Goal: Transaction & Acquisition: Purchase product/service

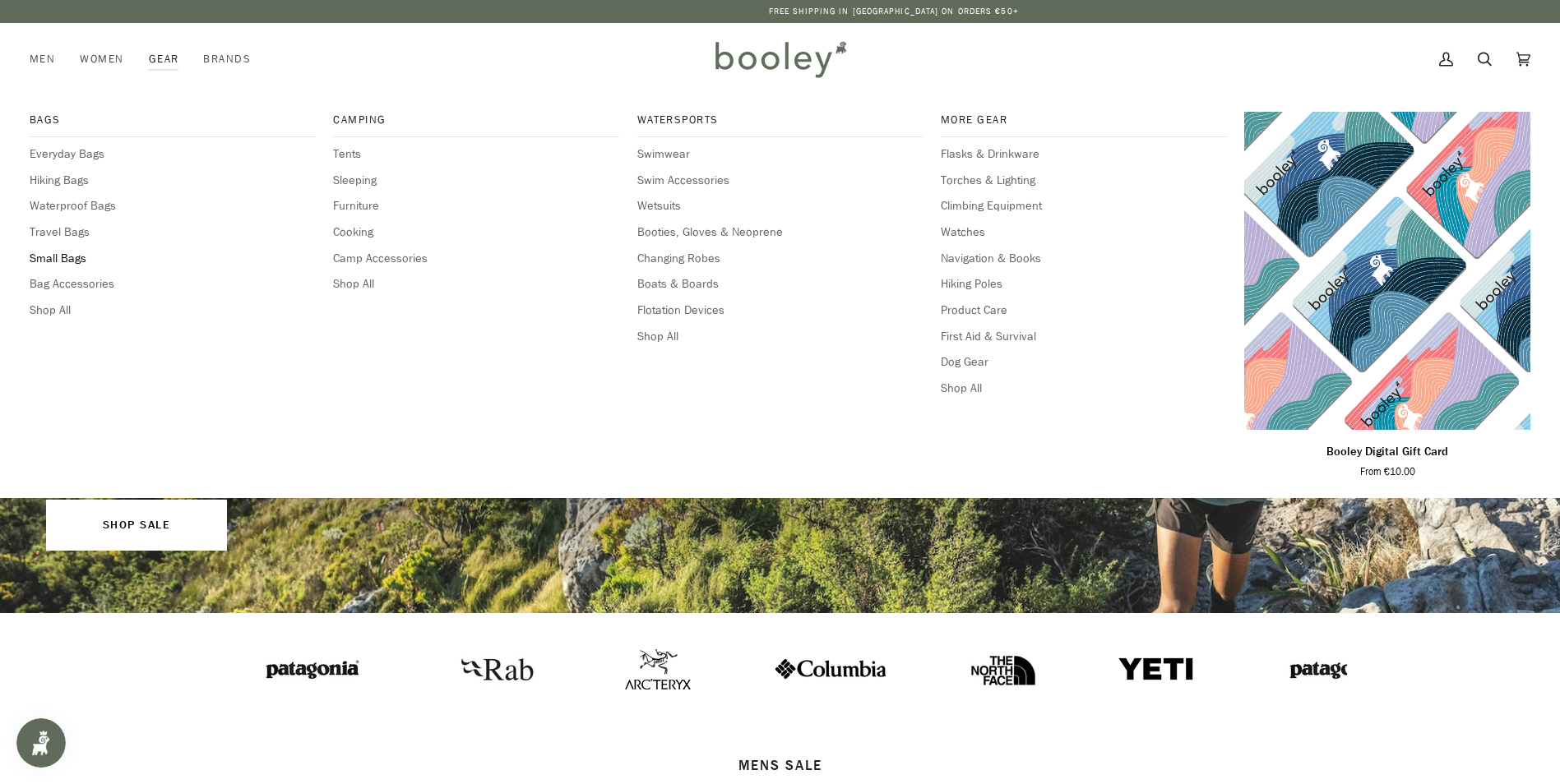
click at [59, 256] on span "Small Bags" at bounding box center [172, 259] width 286 height 18
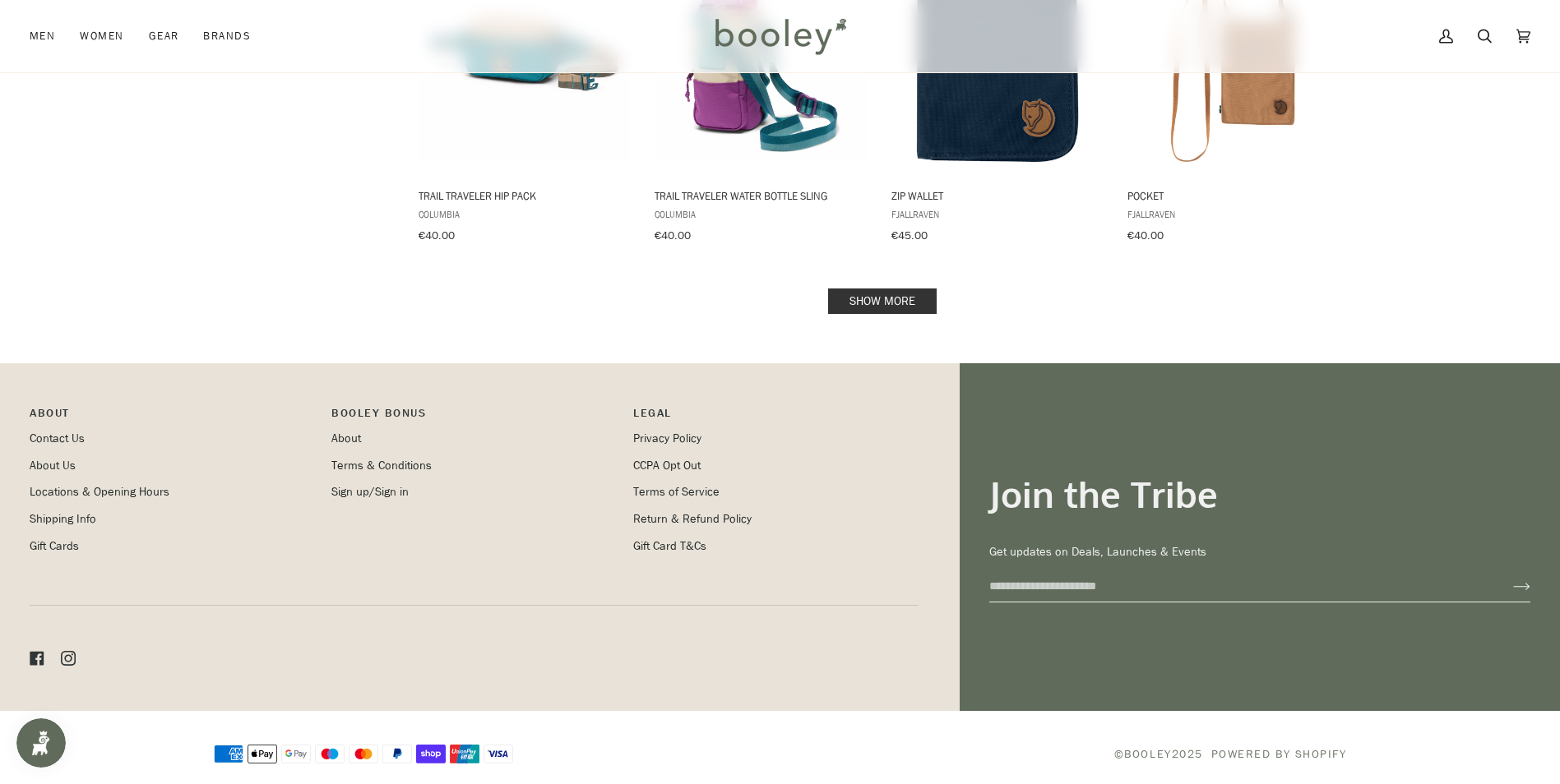
scroll to position [1788, 0]
click at [915, 289] on link "Show more" at bounding box center [882, 300] width 109 height 25
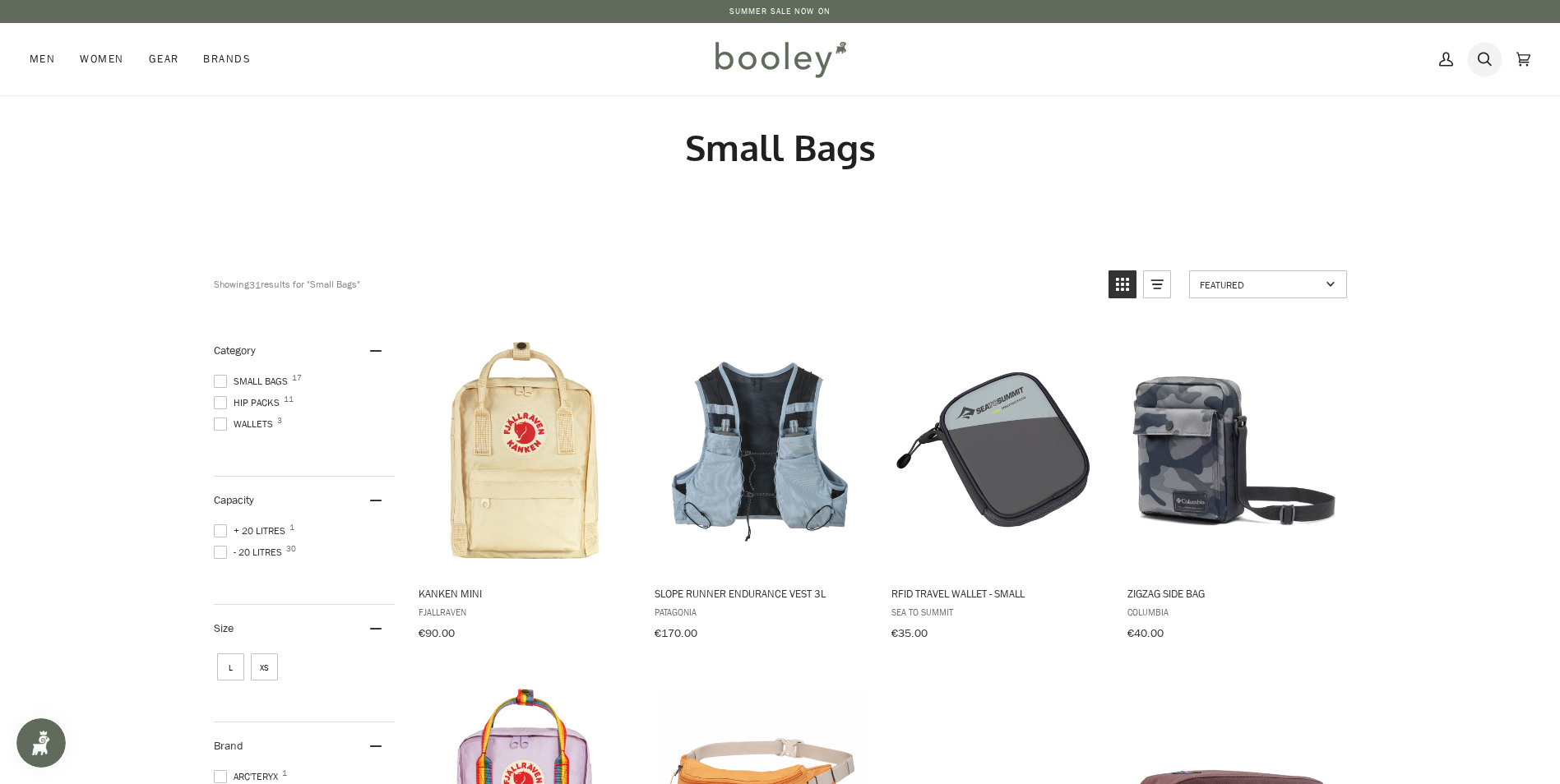
click at [1481, 55] on icon at bounding box center [1484, 59] width 14 height 25
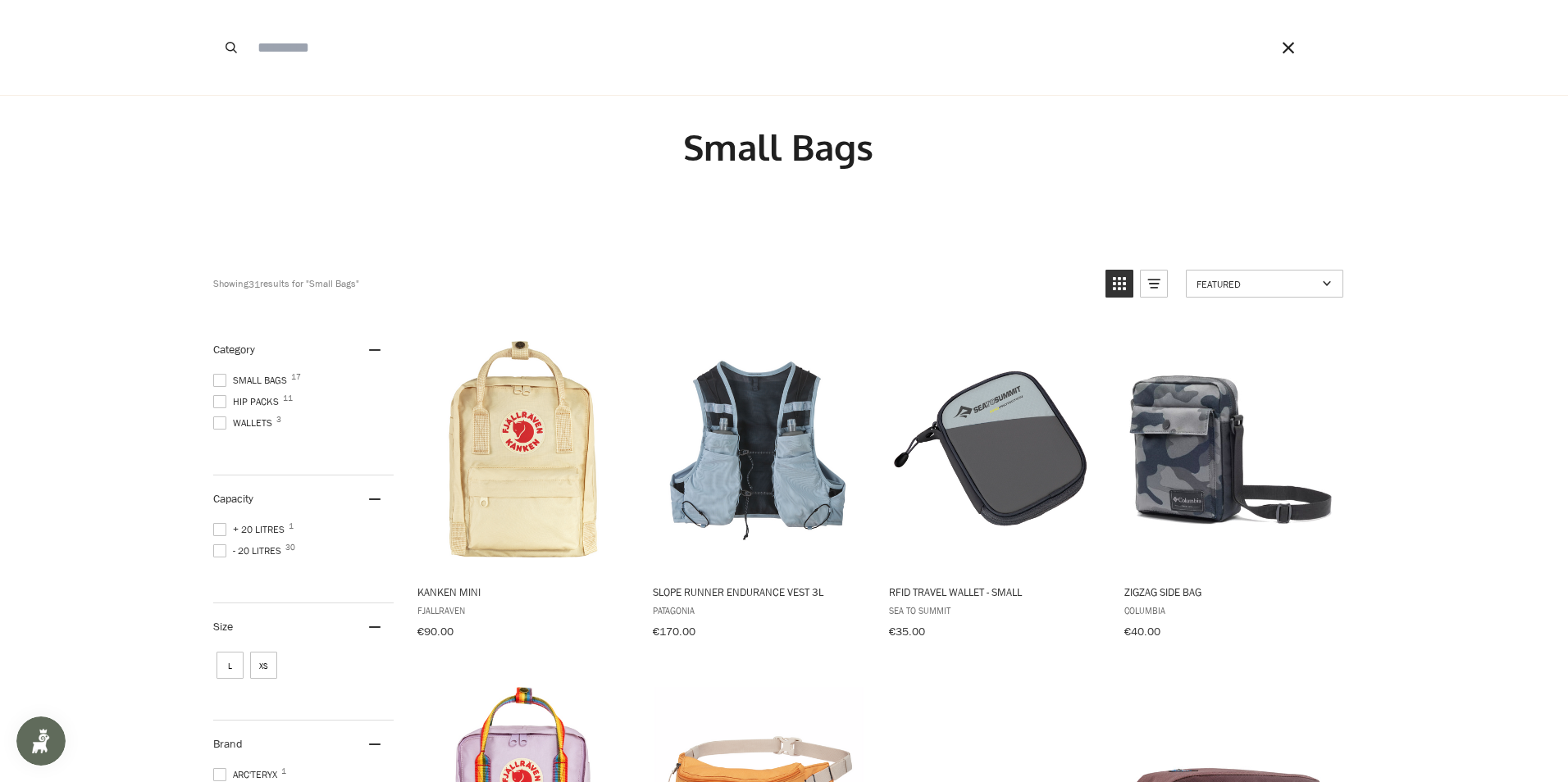
click at [283, 49] on input "Search our store" at bounding box center [739, 48] width 981 height 95
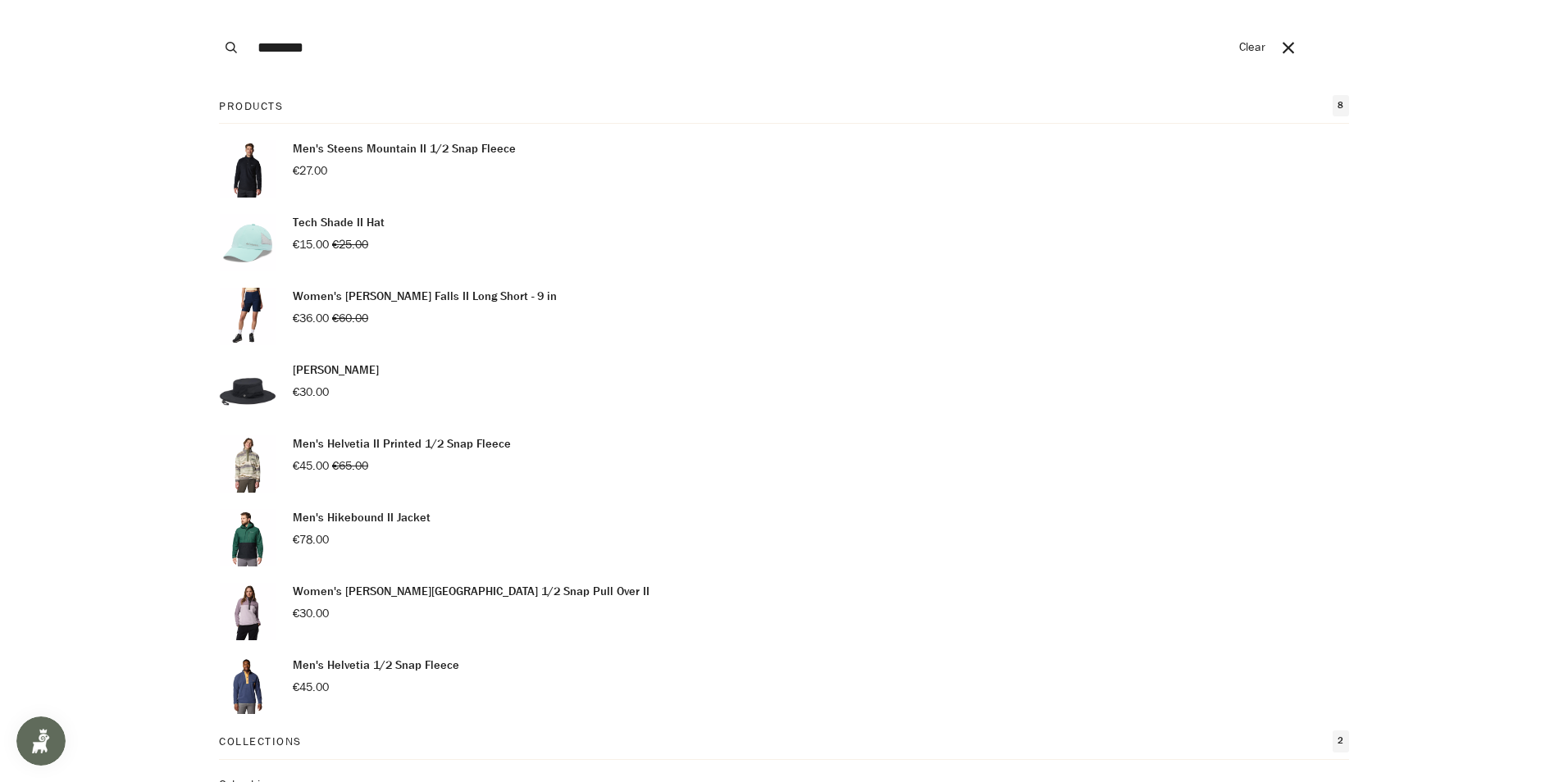
type input "********"
click at [213, 0] on button "Search" at bounding box center [231, 48] width 36 height 95
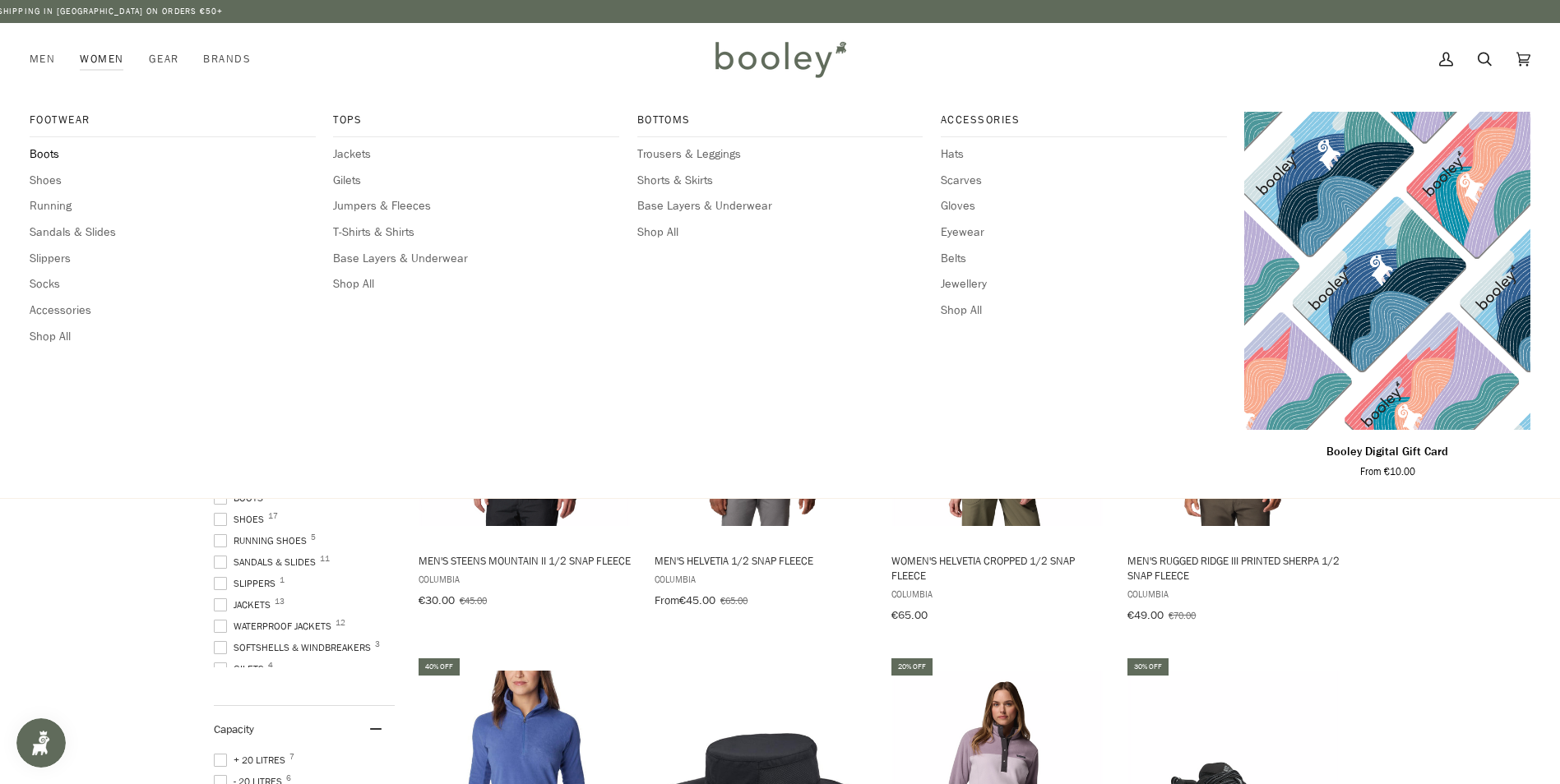
click at [41, 155] on span "Boots" at bounding box center [172, 155] width 286 height 18
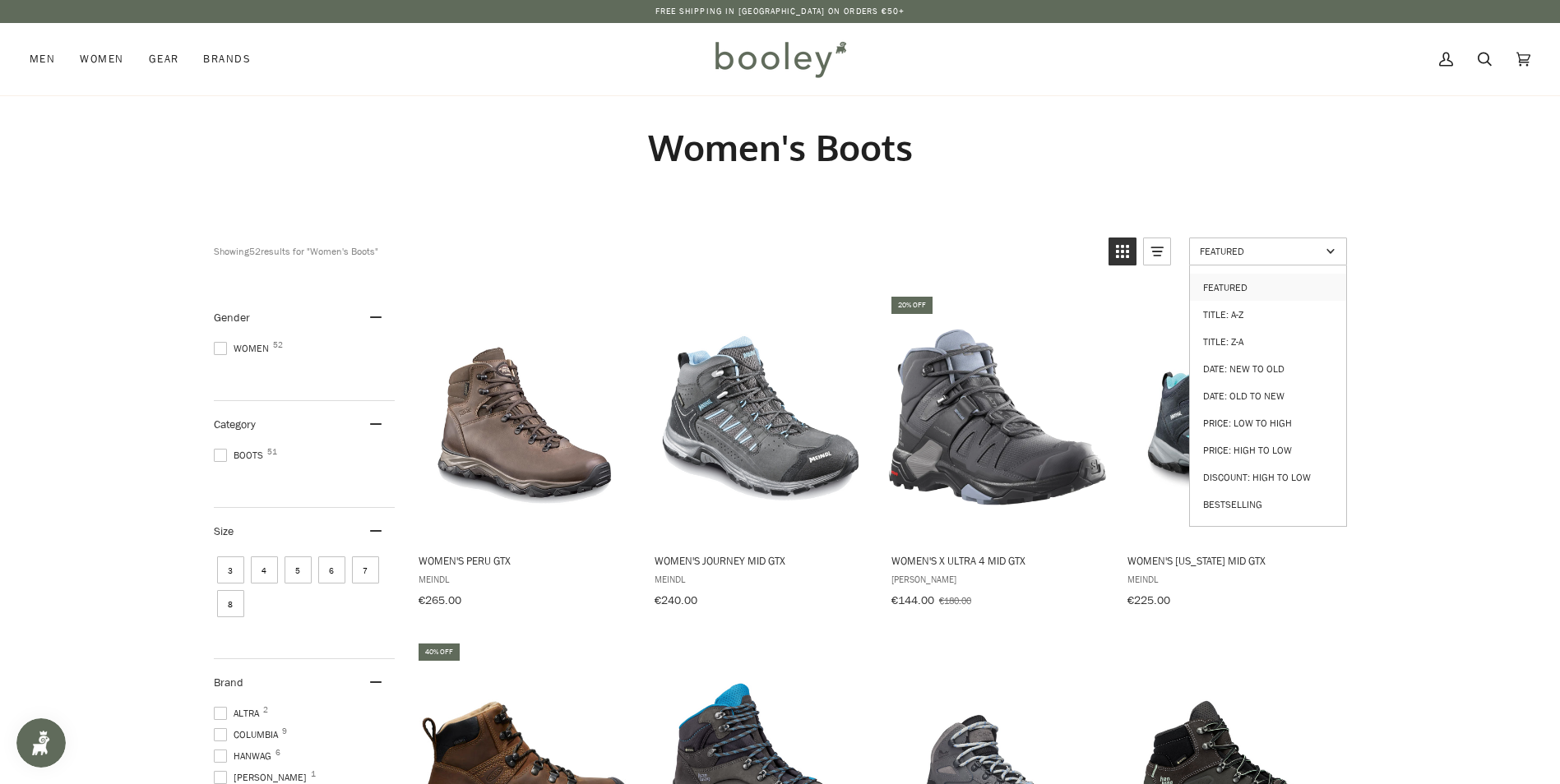
click at [1217, 251] on span "Featured" at bounding box center [1260, 251] width 121 height 14
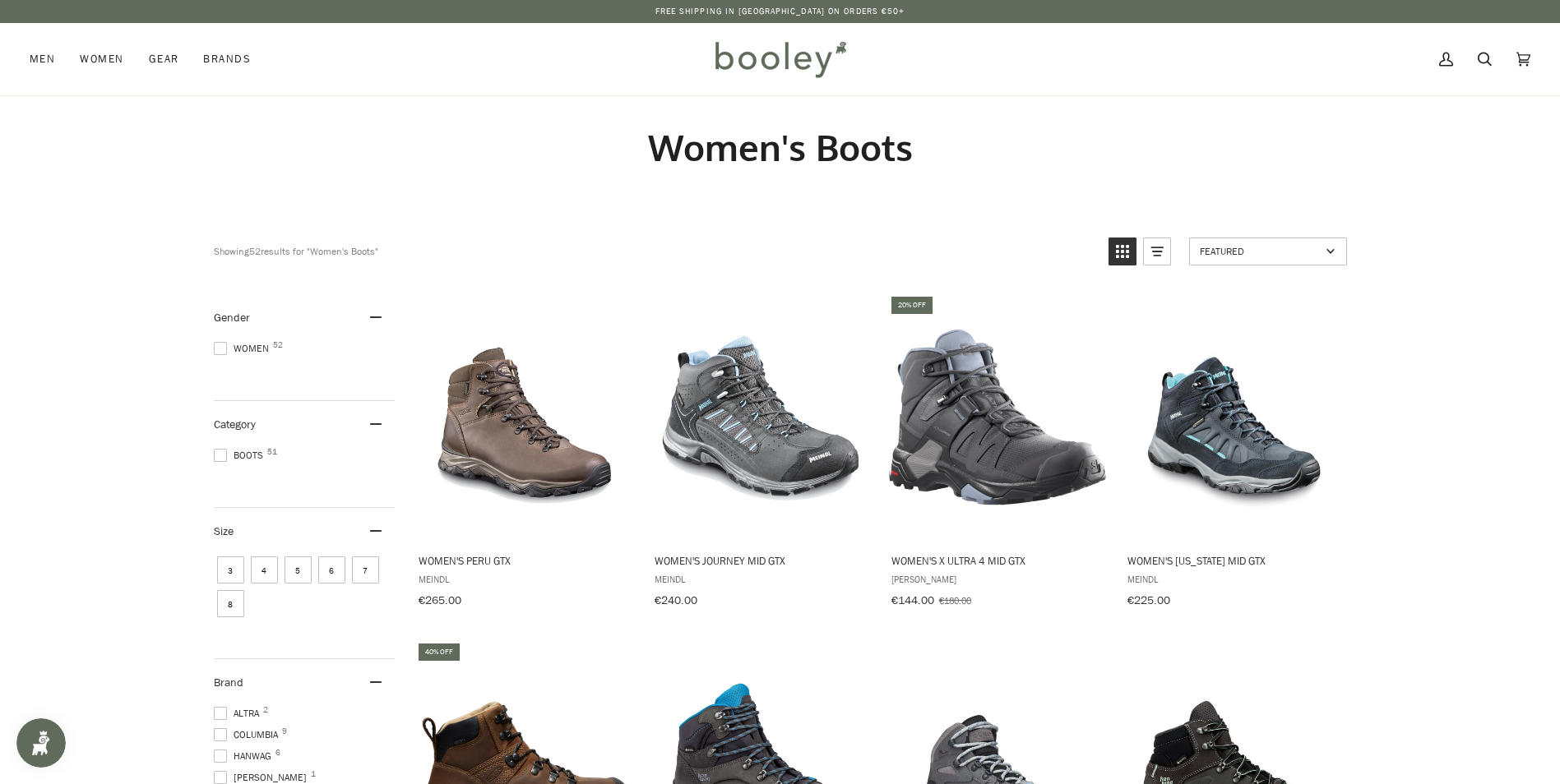
click at [1217, 251] on span "Featured" at bounding box center [1260, 251] width 121 height 14
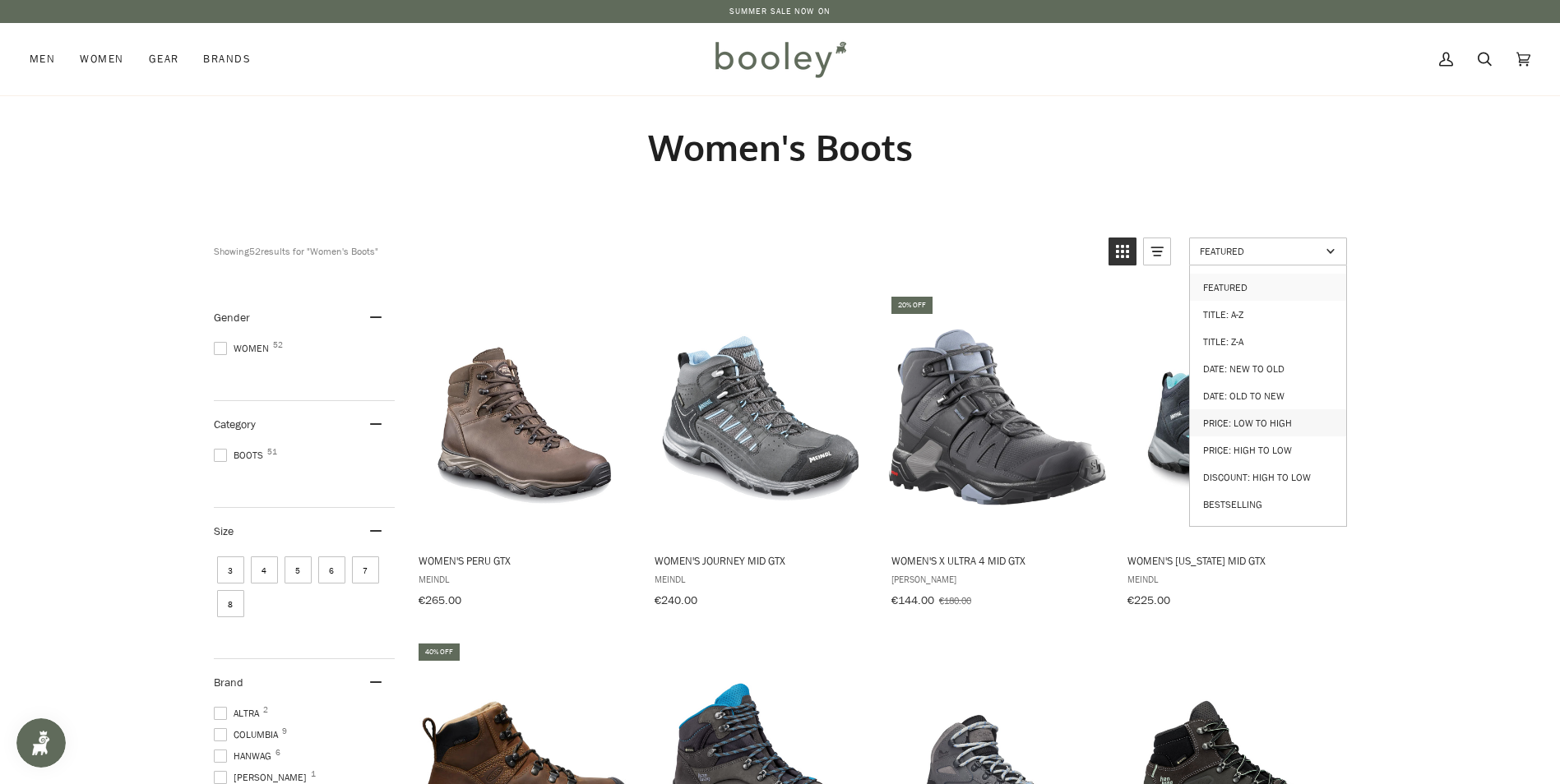
click at [1252, 413] on link "Price: Low to High" at bounding box center [1267, 423] width 156 height 27
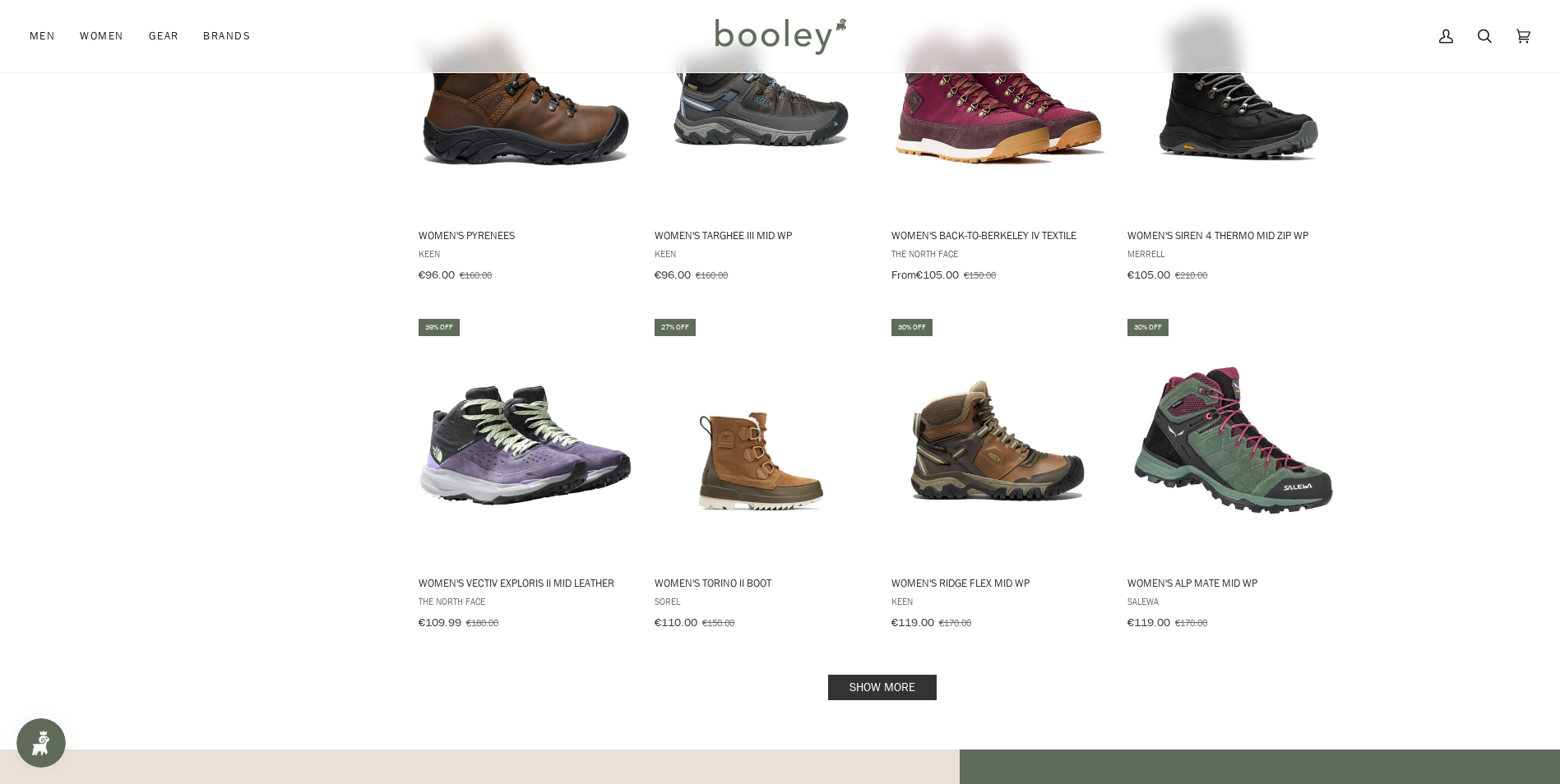
scroll to position [1397, 0]
drag, startPoint x: 882, startPoint y: 668, endPoint x: 898, endPoint y: 667, distance: 16.0
click at [882, 675] on link "Show more" at bounding box center [882, 687] width 109 height 25
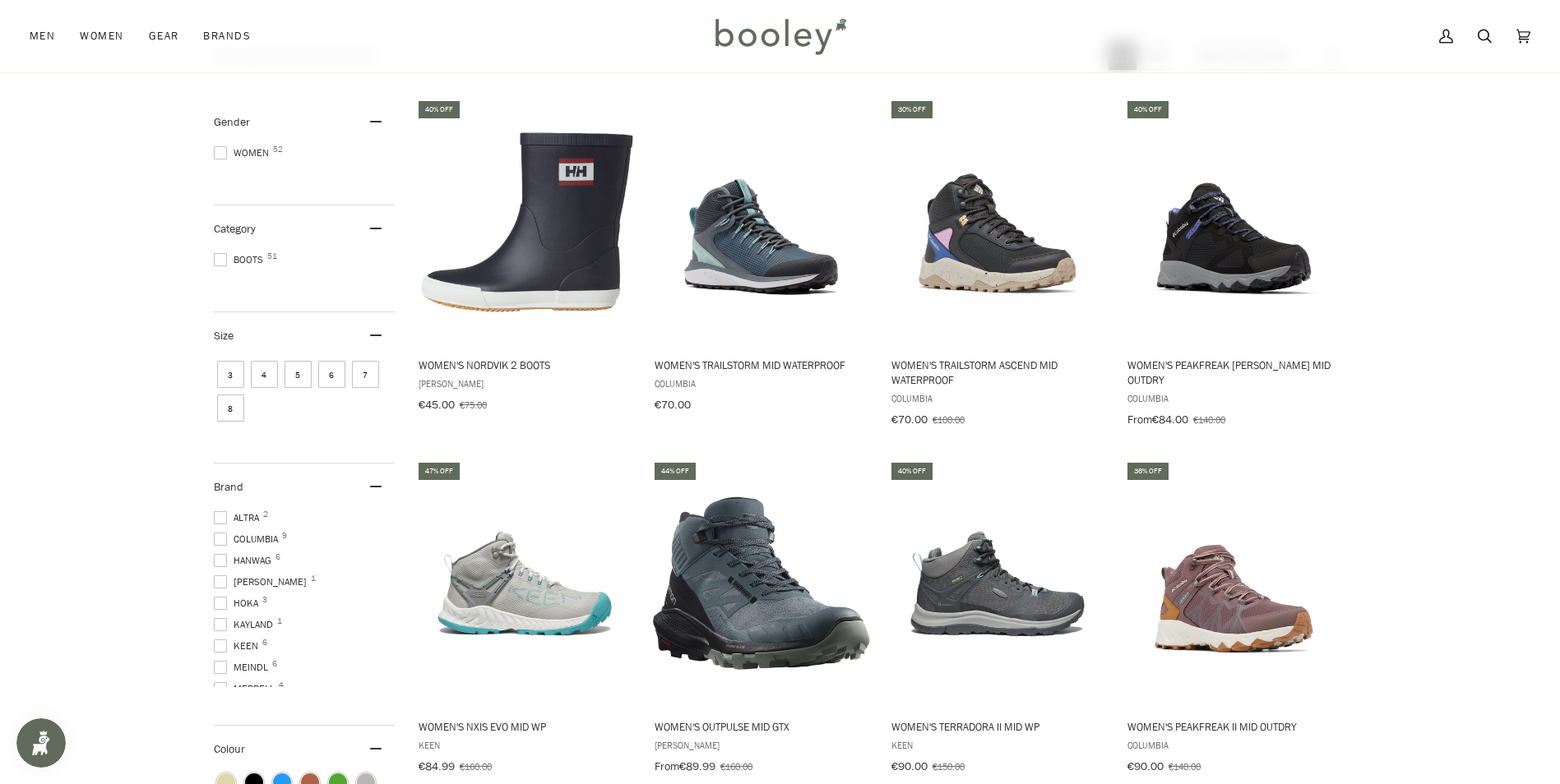
scroll to position [165, 0]
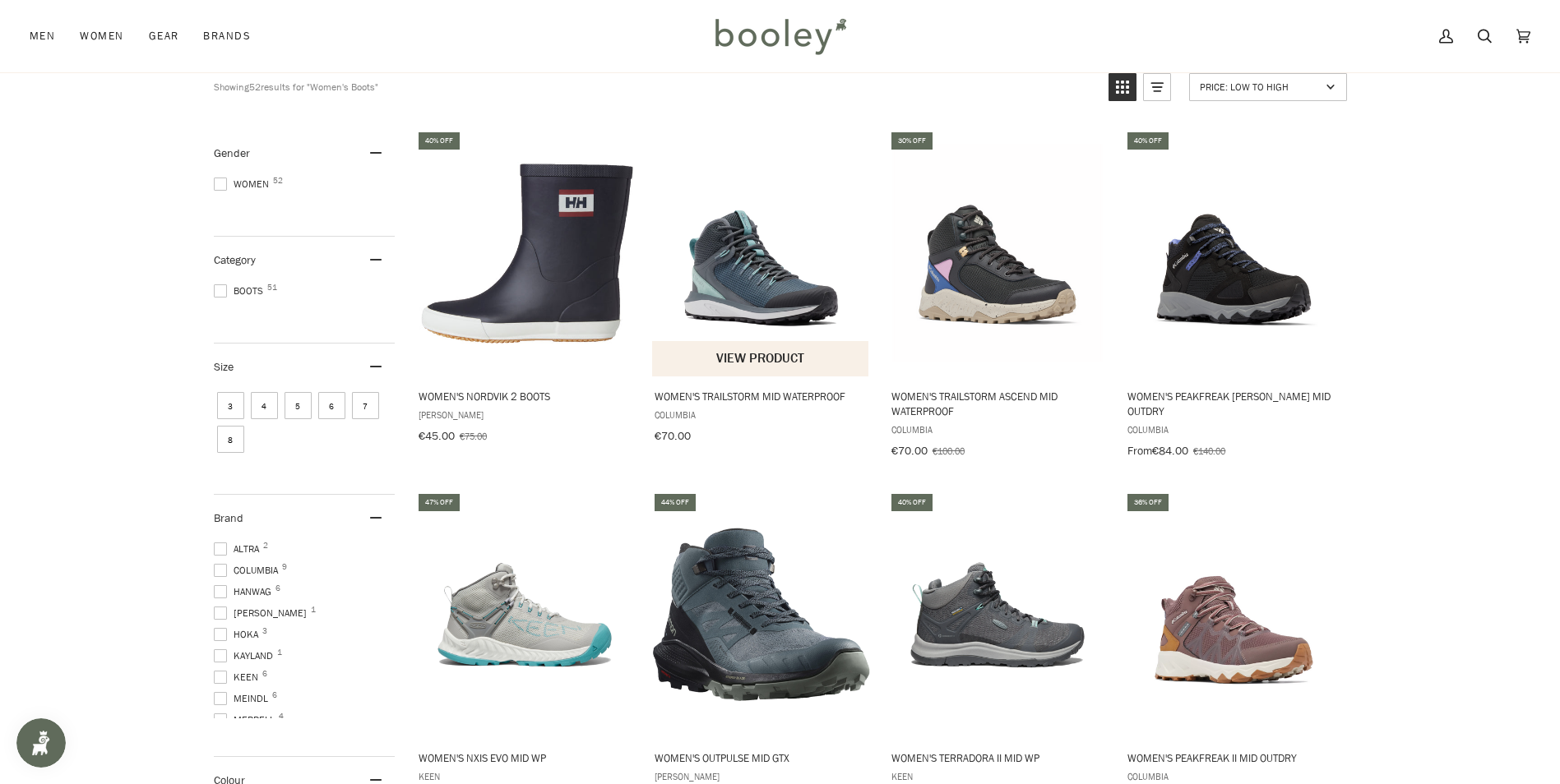
click at [752, 292] on img "Women's Trailstorm Mid Waterproof" at bounding box center [761, 252] width 218 height 218
click at [1225, 638] on img "Women's Peakfreak II Mid OutDry" at bounding box center [1233, 615] width 218 height 218
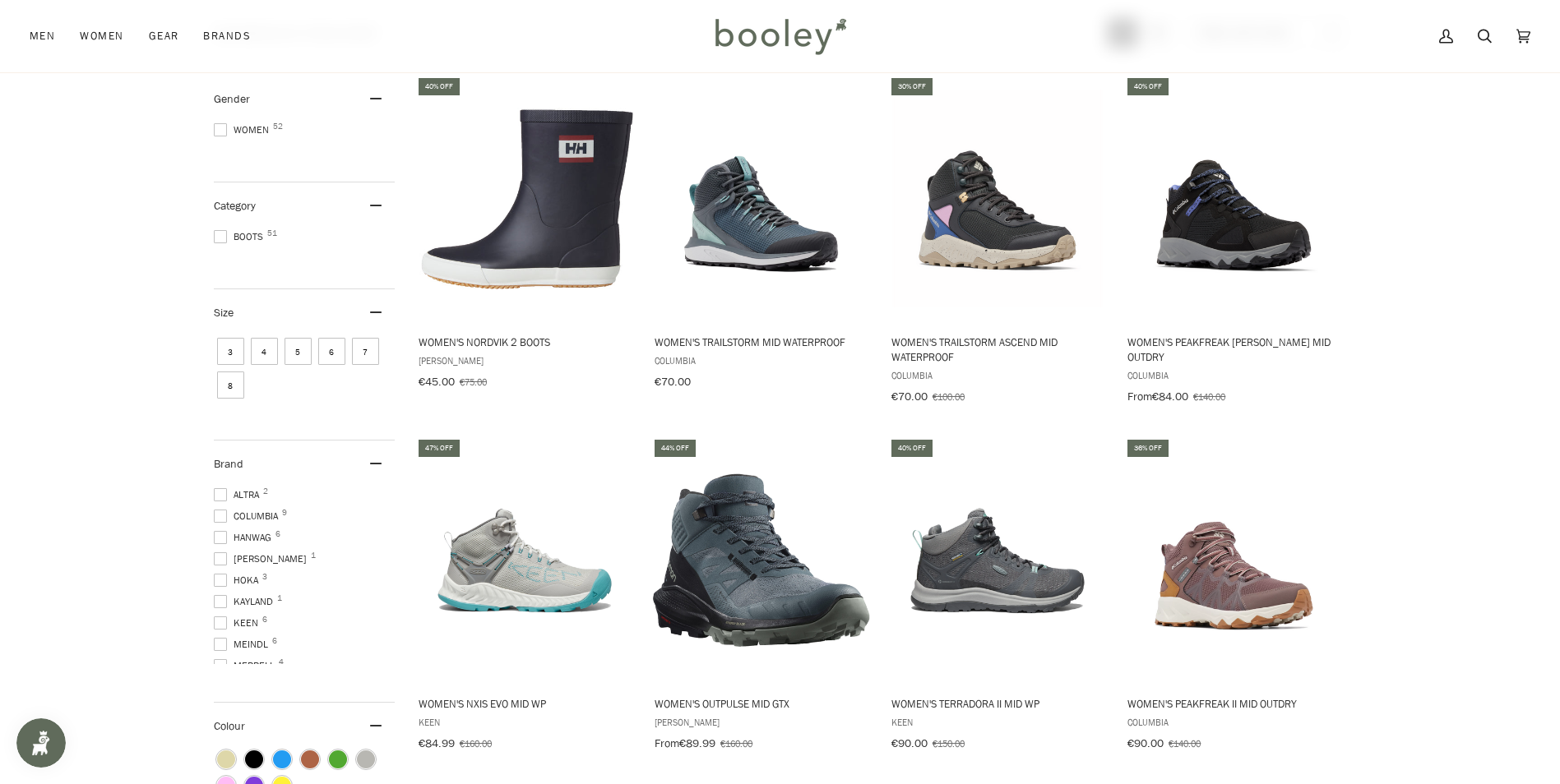
scroll to position [247, 0]
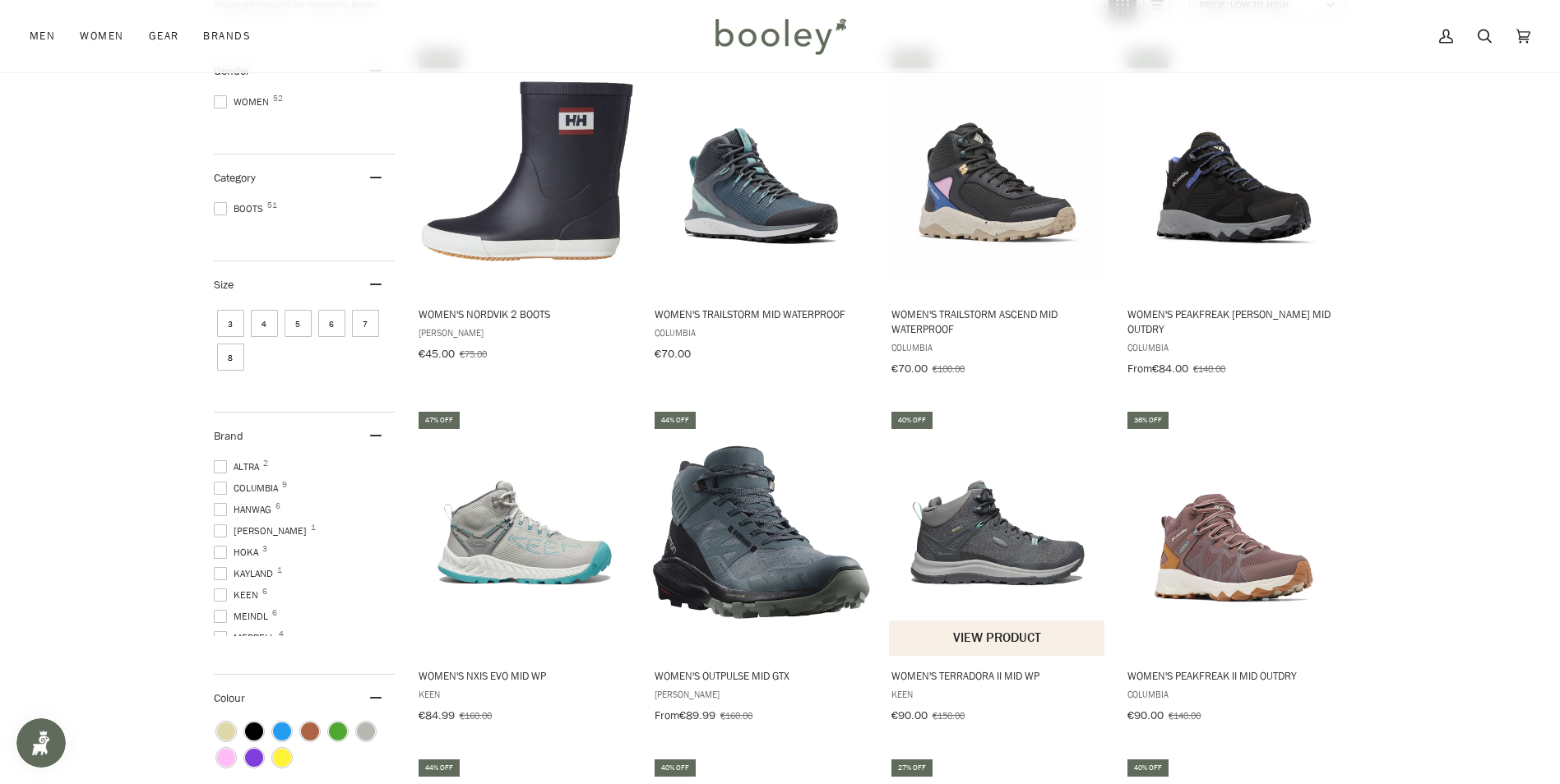
click at [952, 527] on img "Women's Terradora II Mid WP" at bounding box center [997, 533] width 218 height 218
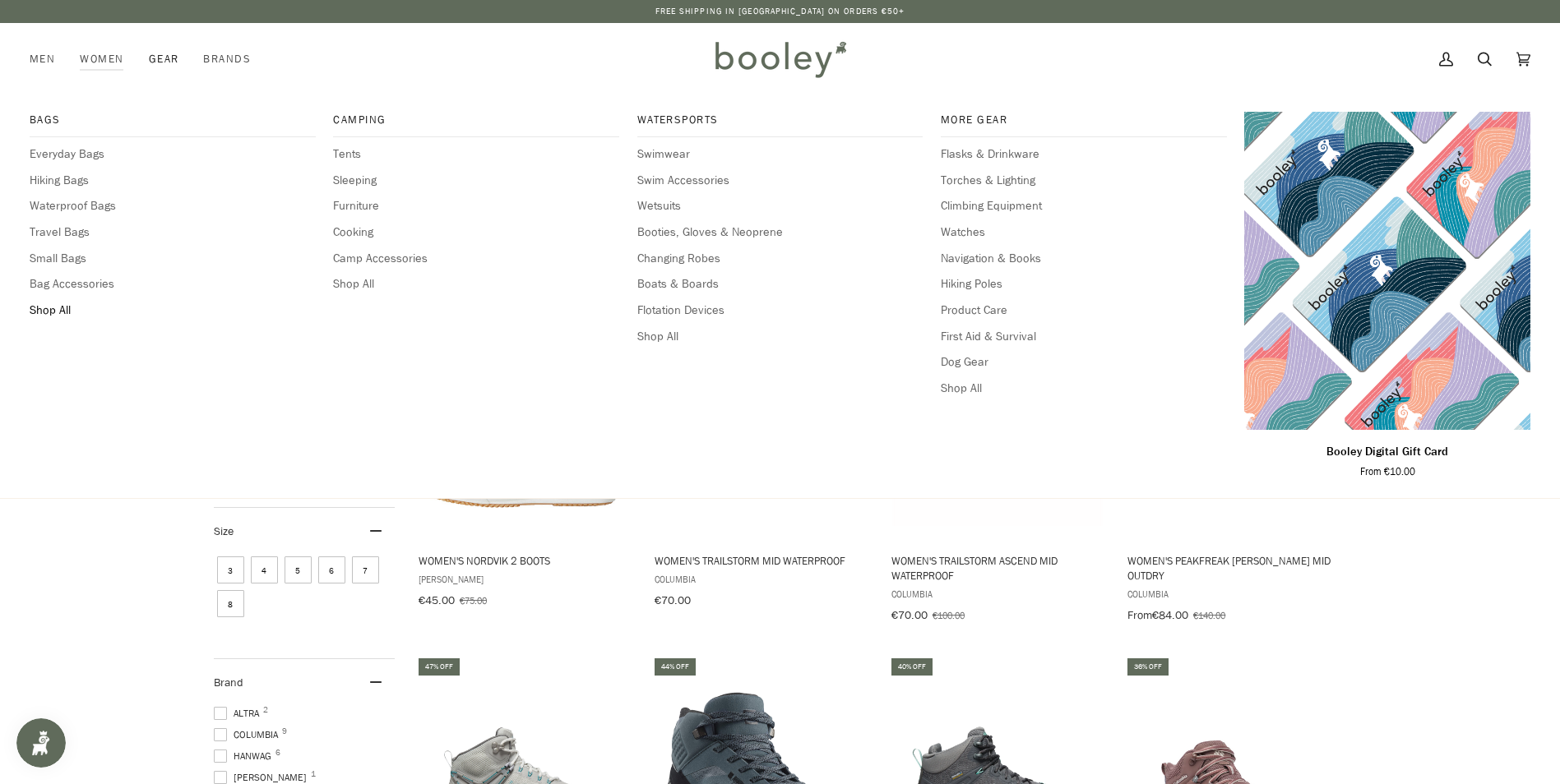
click at [63, 305] on span "Shop All" at bounding box center [172, 311] width 286 height 18
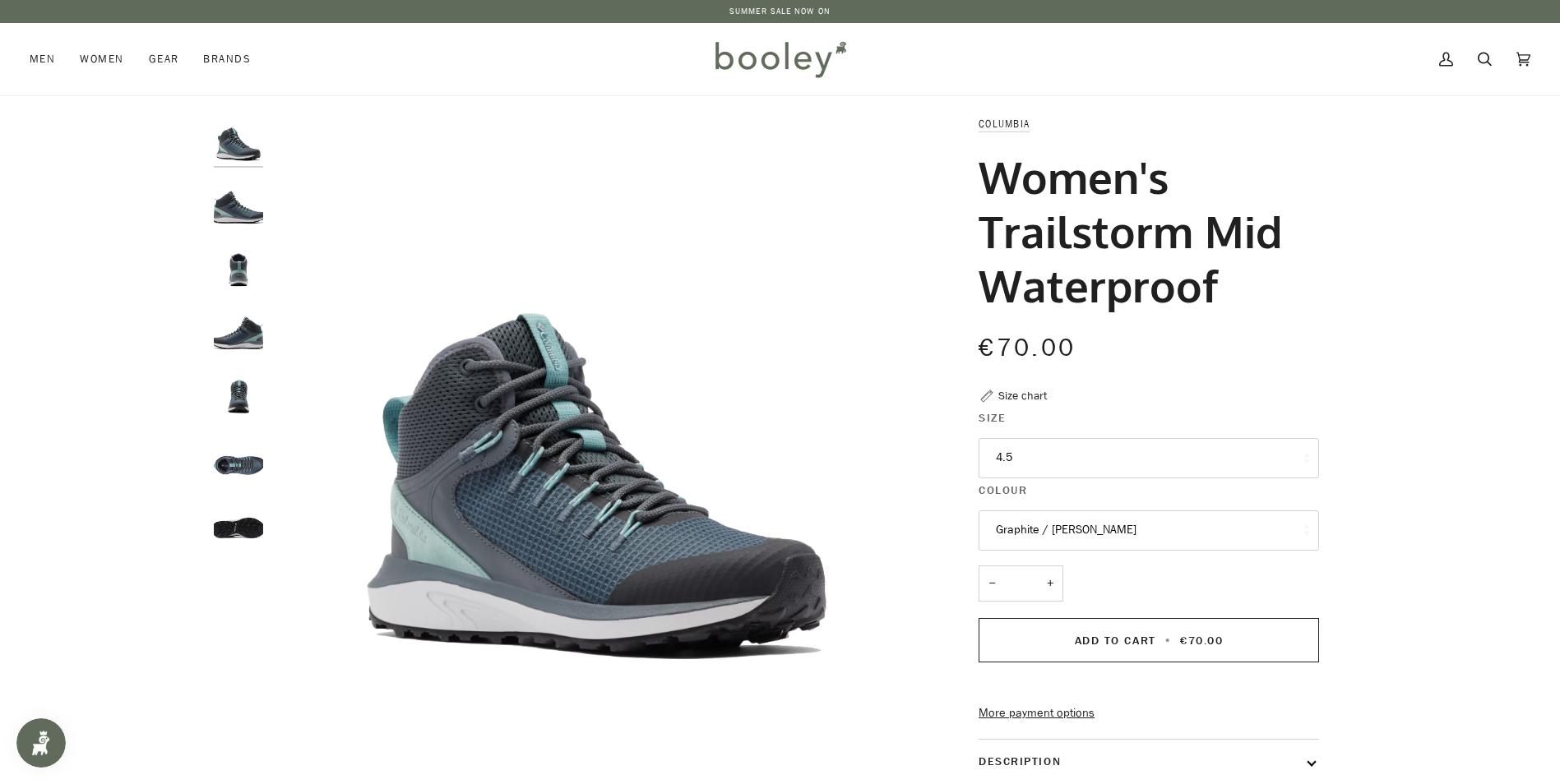
click at [237, 199] on img "Columbia Women's Trailstorm Mid Waterproof Graphite / Dusty Green - Booley Galw…" at bounding box center [238, 202] width 49 height 49
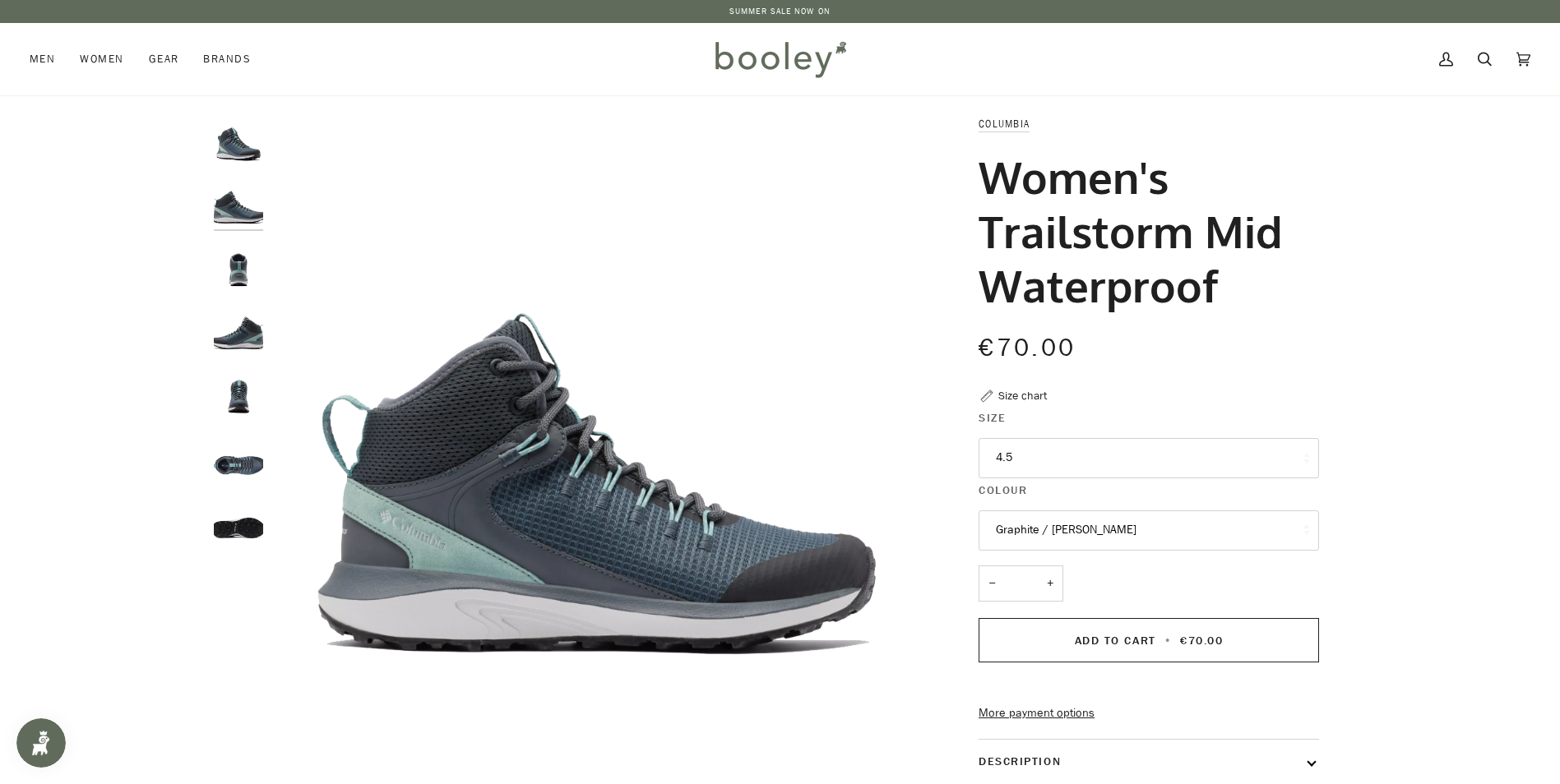
click at [235, 267] on img "Columbia Women's Trailstorm Mid Waterproof Graphite / Dusty Green - Booley Galw…" at bounding box center [238, 265] width 49 height 49
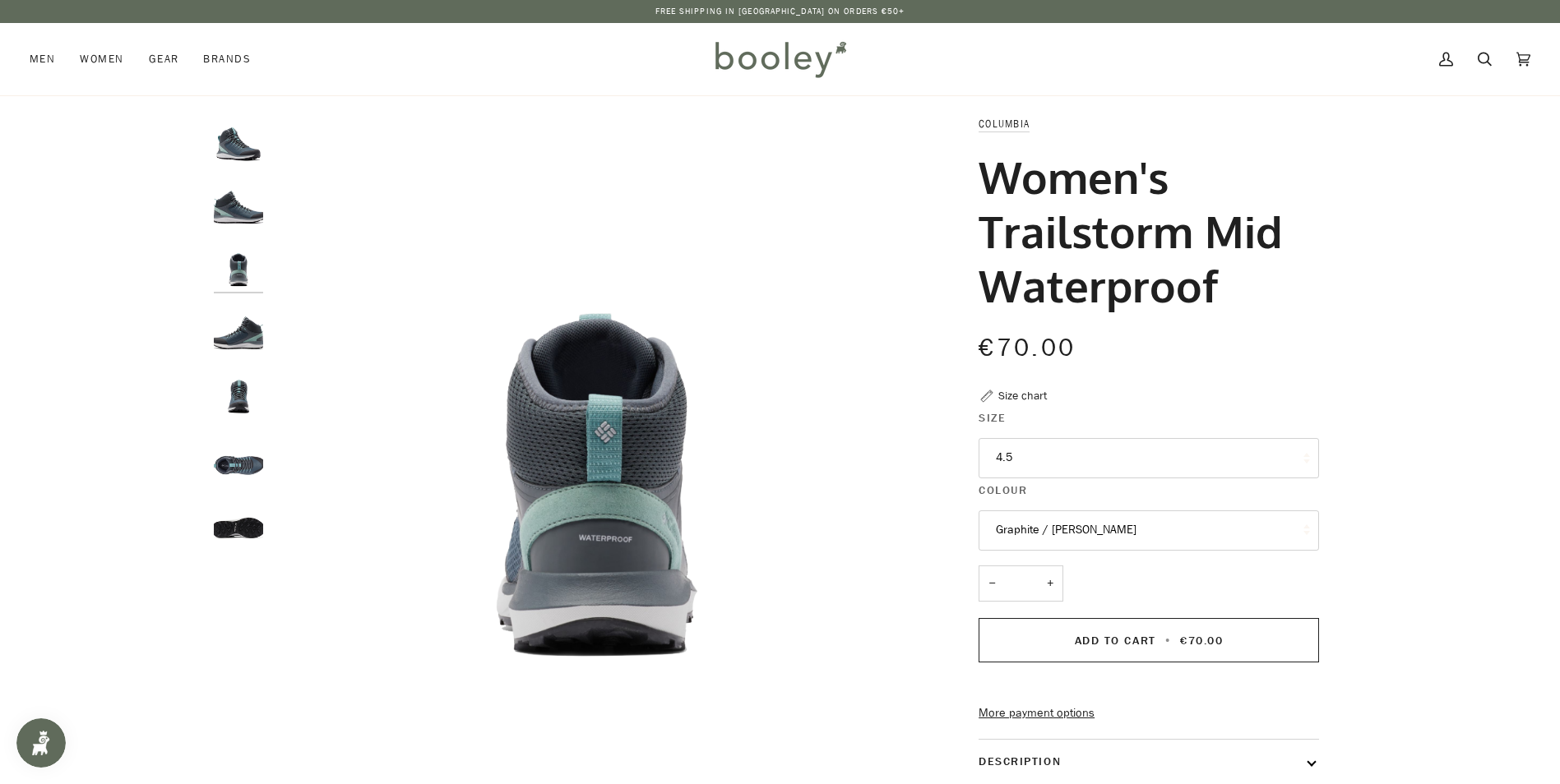
click at [233, 328] on img "Columbia Women's Trailstorm Mid Waterproof Graphite / Dusty Green - Booley Galw…" at bounding box center [238, 328] width 49 height 49
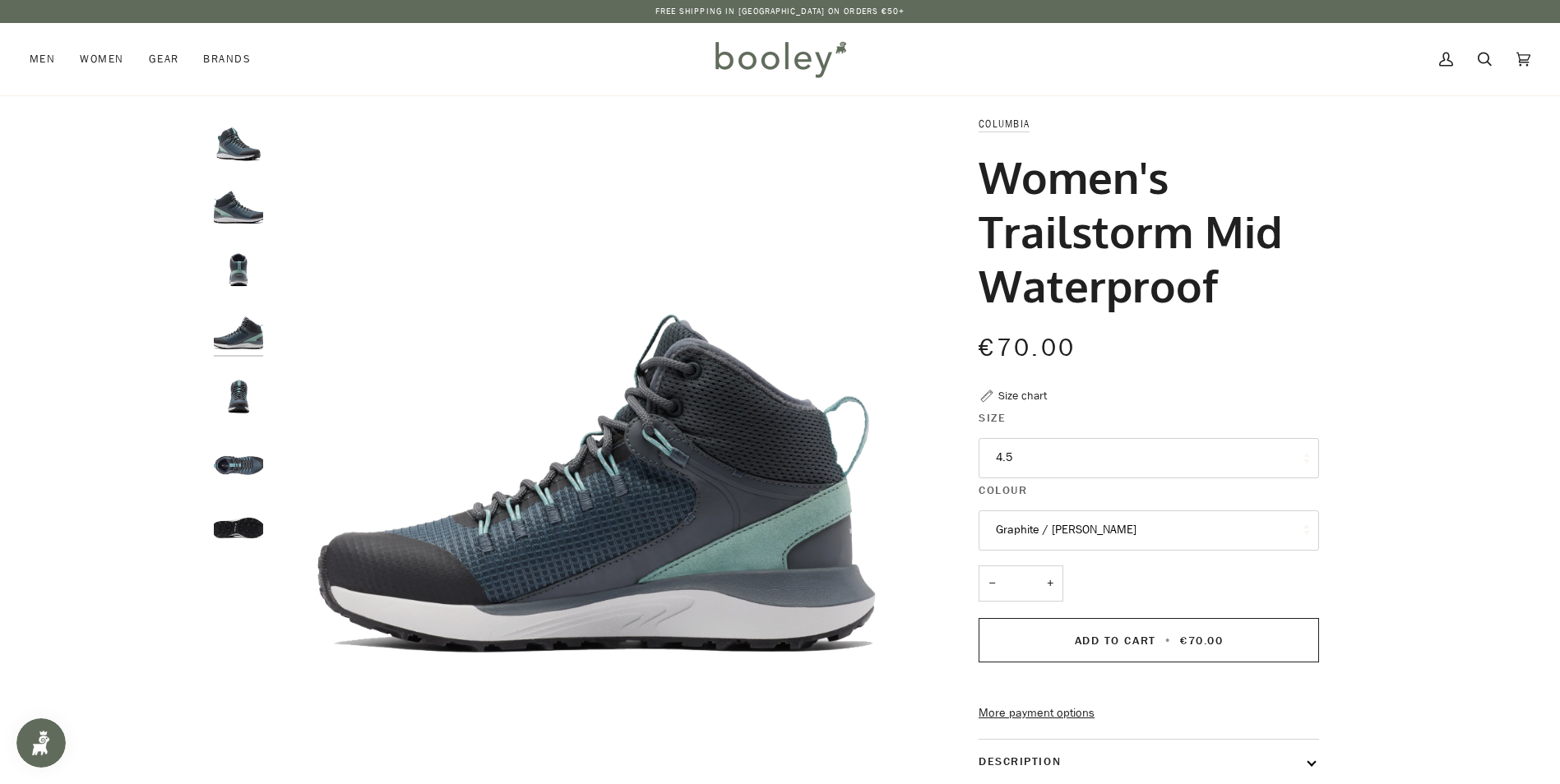
click at [235, 383] on img "Columbia Women's Trailstorm Mid Waterproof Graphite / Dusty Green - Booley Galw…" at bounding box center [238, 392] width 49 height 49
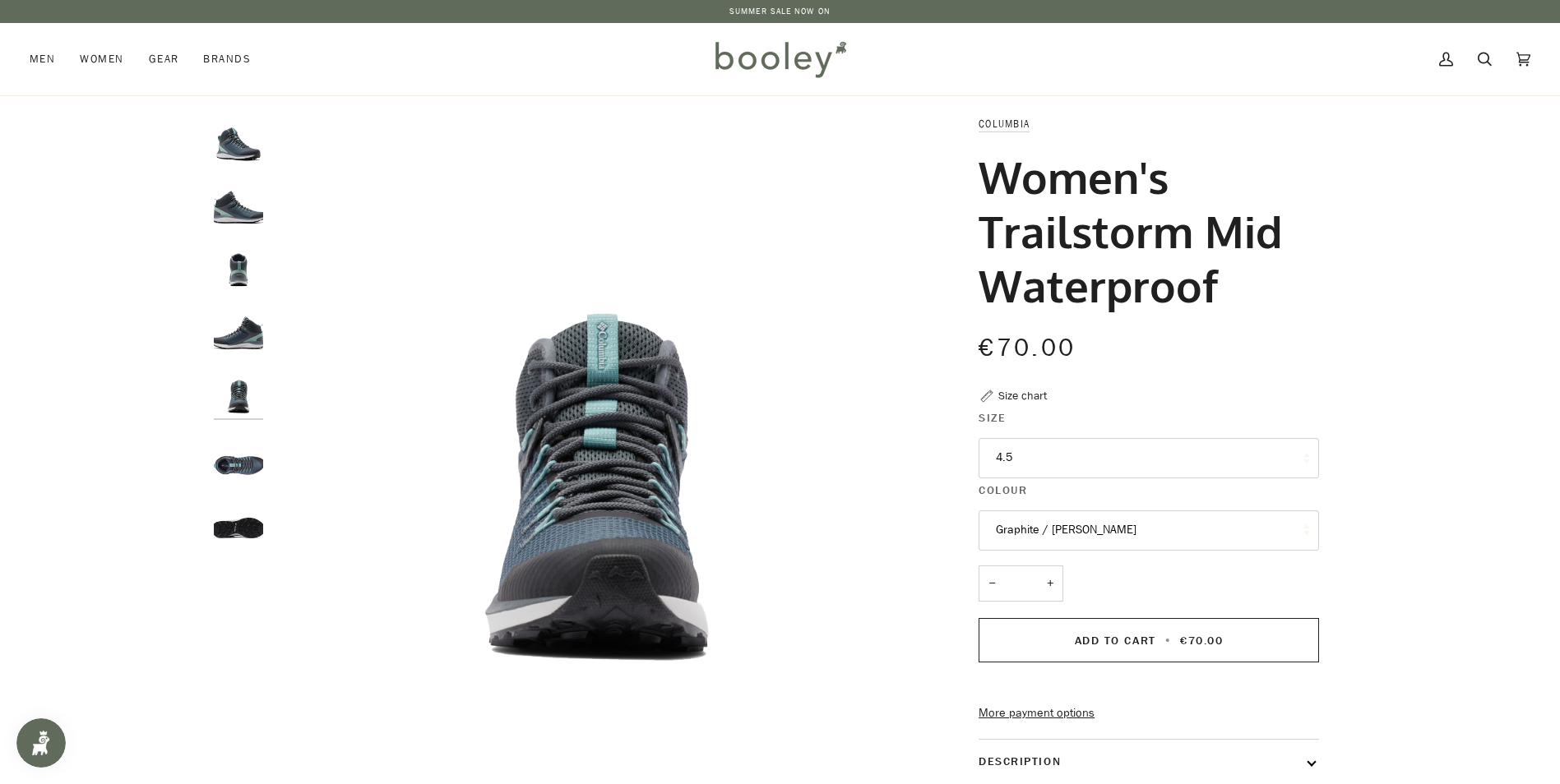
click at [243, 459] on img "Columbia Women's Trailstorm Mid Waterproof Graphite / Dusty Green - Booley Galw…" at bounding box center [238, 454] width 49 height 49
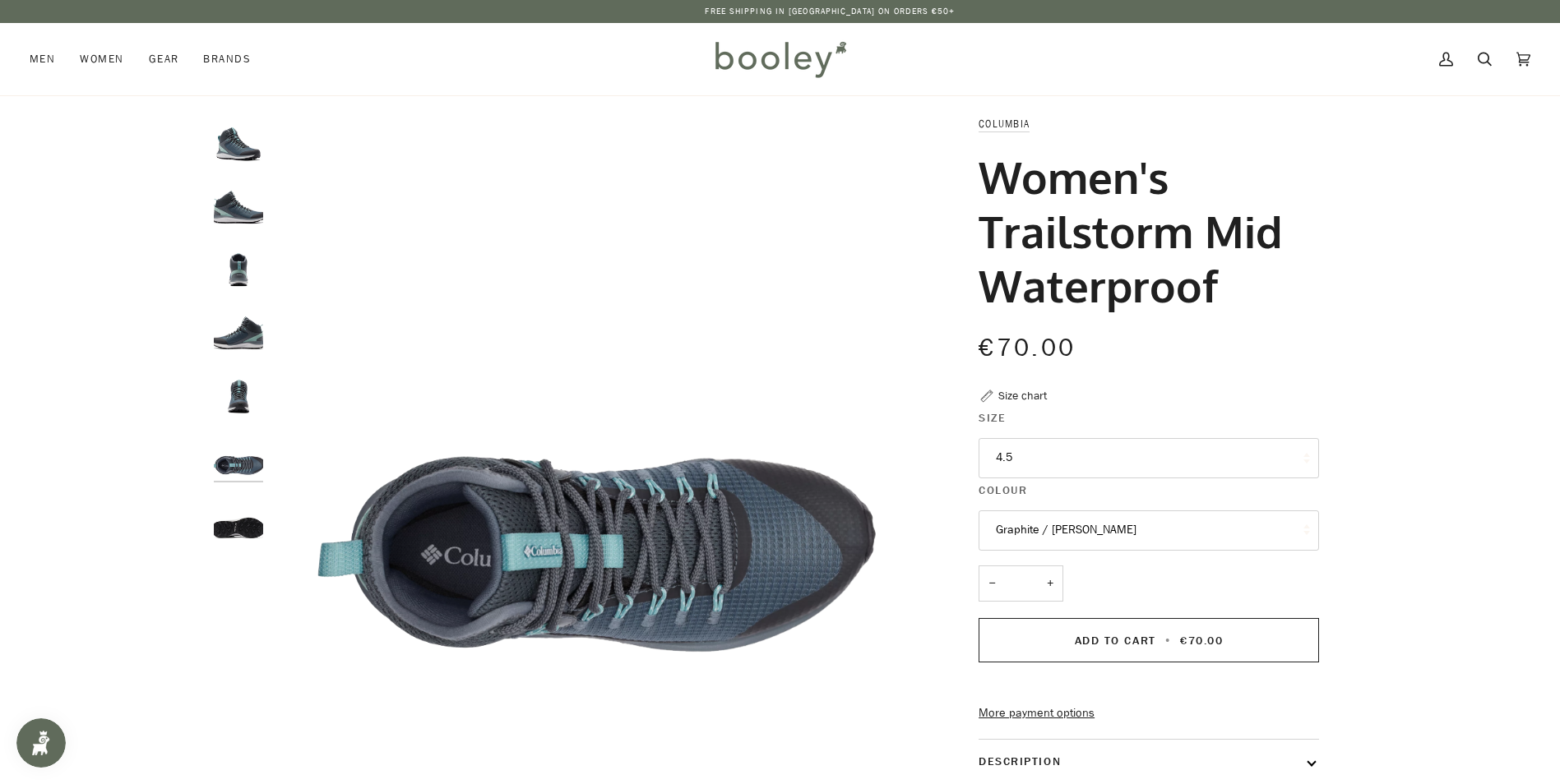
click at [242, 522] on img "Columbia Women's Trailstorm Mid Waterproof Graphite / Dusty Green - Booley Galw…" at bounding box center [238, 517] width 49 height 49
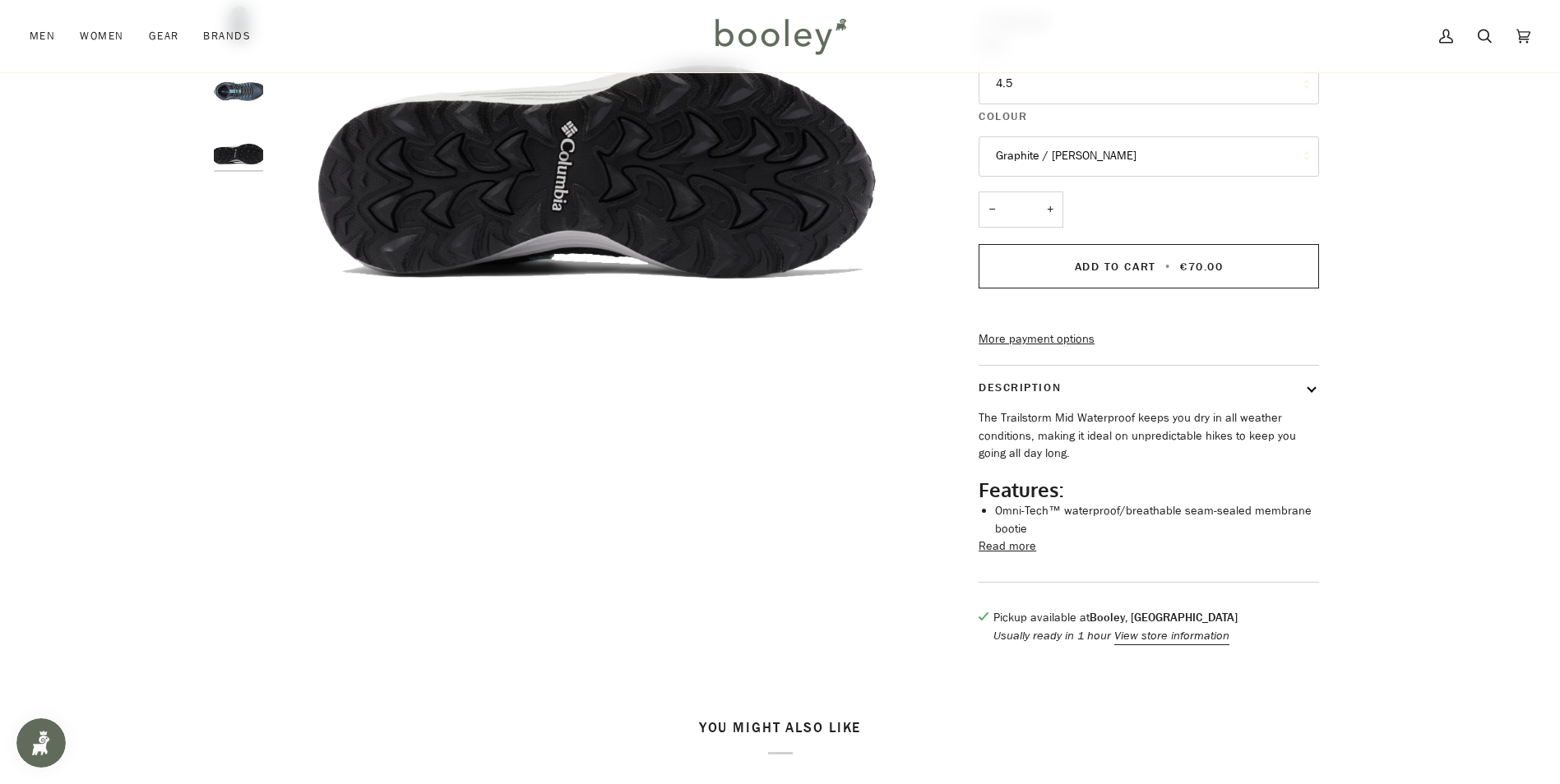
scroll to position [411, 0]
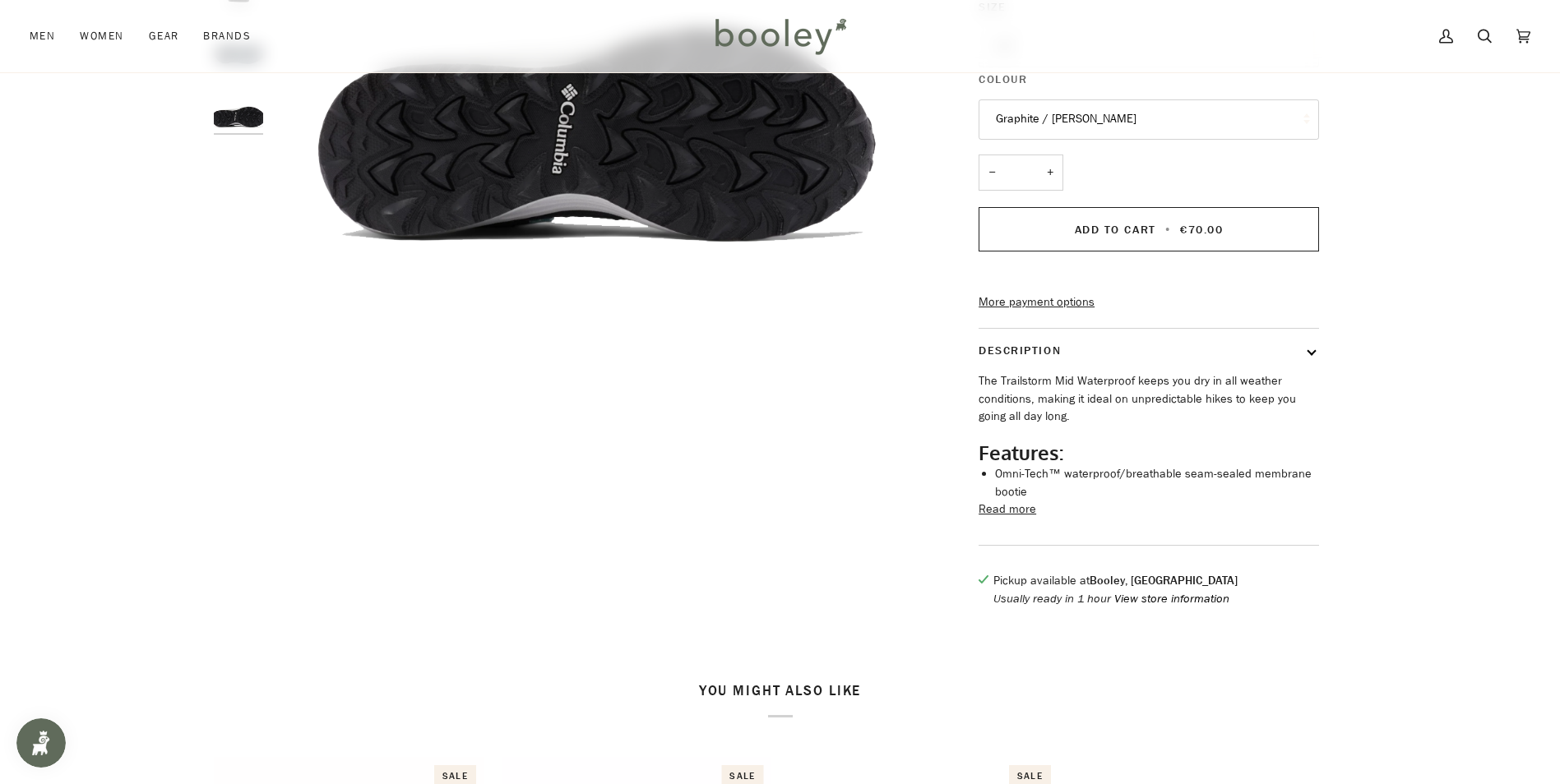
click at [1162, 608] on button "View store information" at bounding box center [1172, 599] width 115 height 18
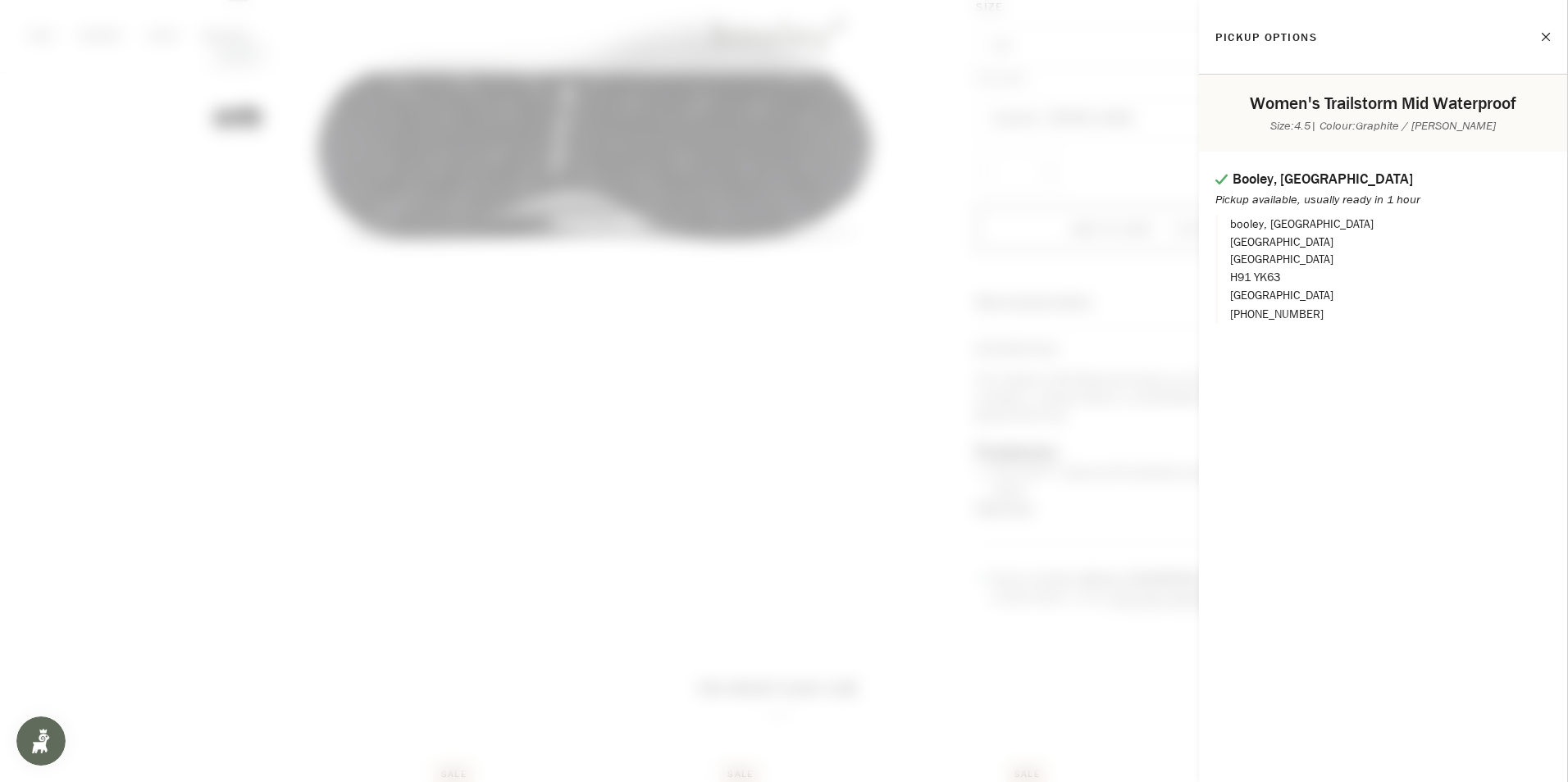
click at [1550, 38] on div "Pickup options" at bounding box center [1383, 38] width 368 height 75
click at [1550, 30] on button "Close" at bounding box center [1530, 37] width 41 height 41
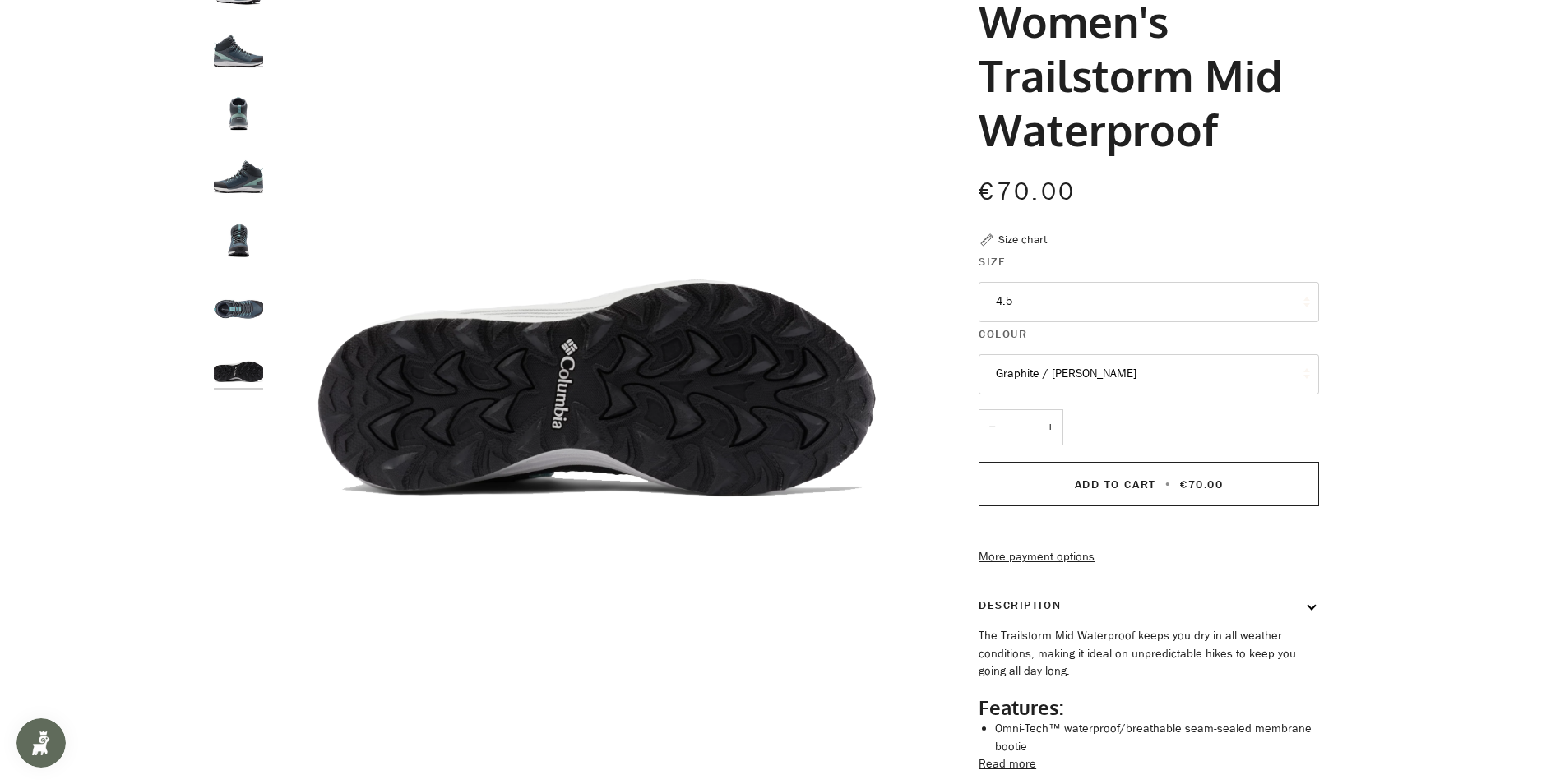
scroll to position [0, 0]
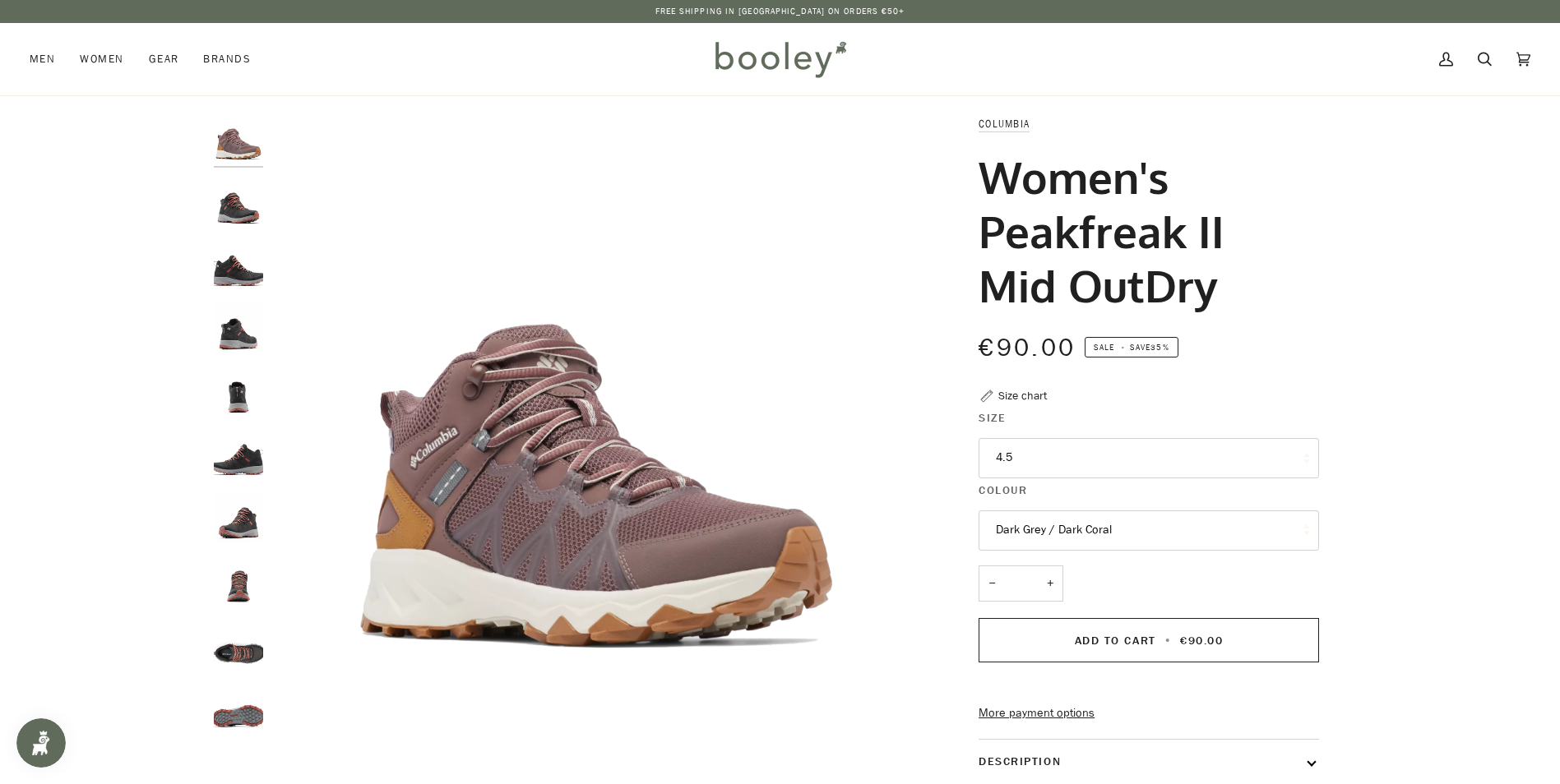
click at [237, 213] on img "Columbia Women's Peakfreak II Mid Outdry Dark Grey / Dark Coral - Booley Galway" at bounding box center [238, 202] width 49 height 49
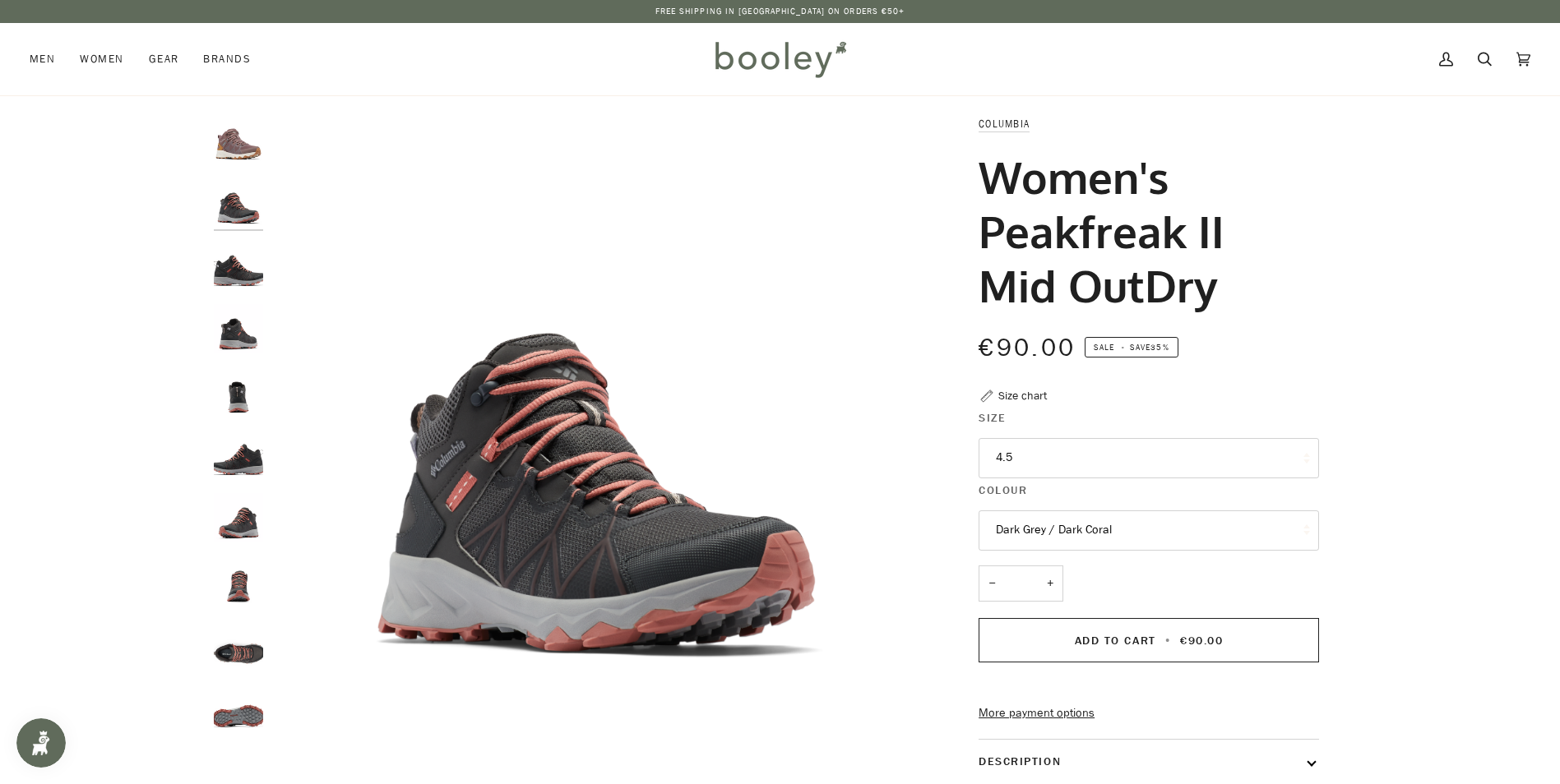
click at [244, 715] on img "Columbia Women's Peakfreak II Mid Outdry Dark Grey / Dark Coral - Booley Galway" at bounding box center [238, 706] width 49 height 49
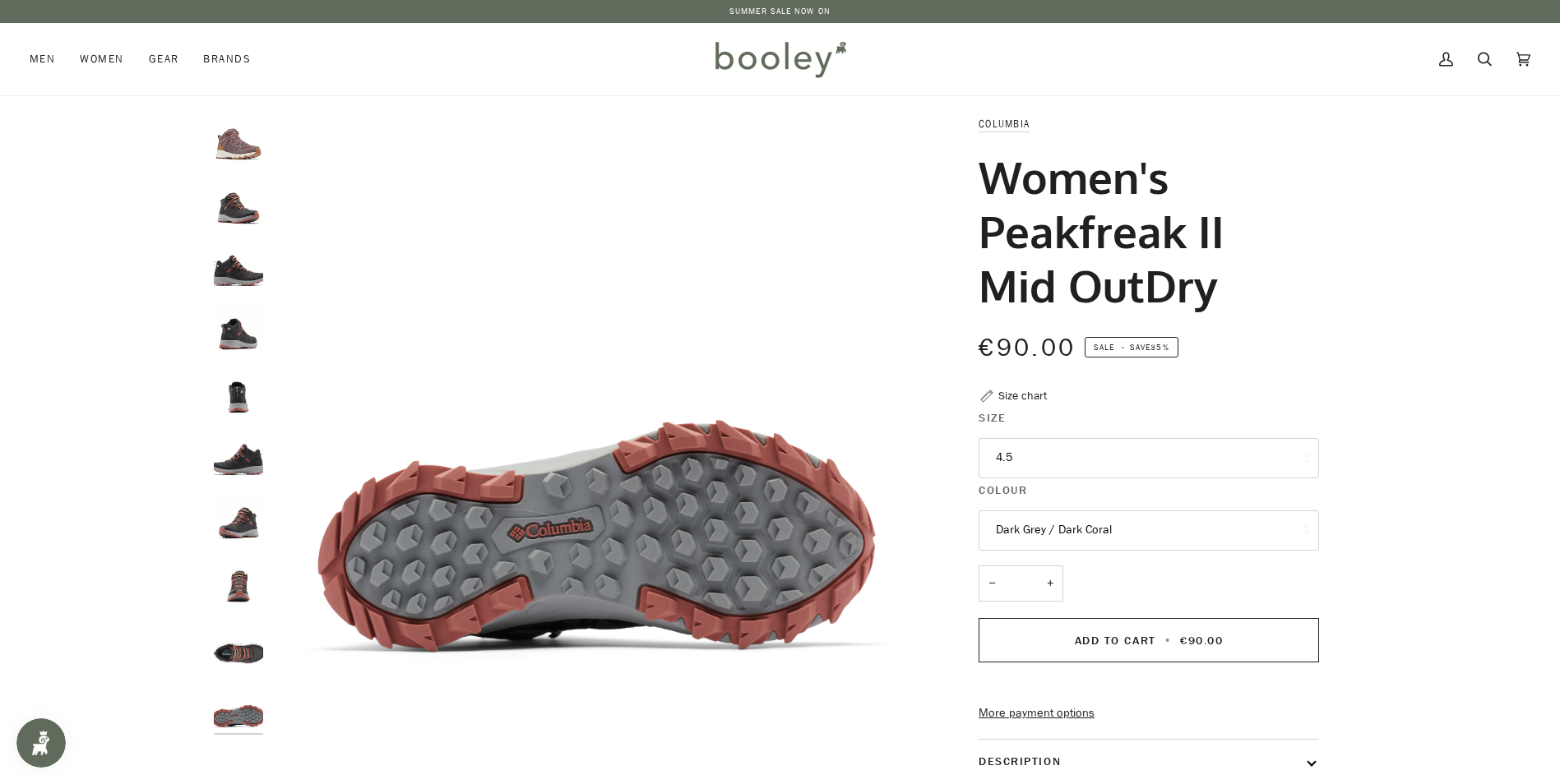
click at [240, 460] on img "Columbia Women's Peakfreak II Mid Outdry Dark Grey / Dark Coral - Booley Galway" at bounding box center [238, 454] width 49 height 49
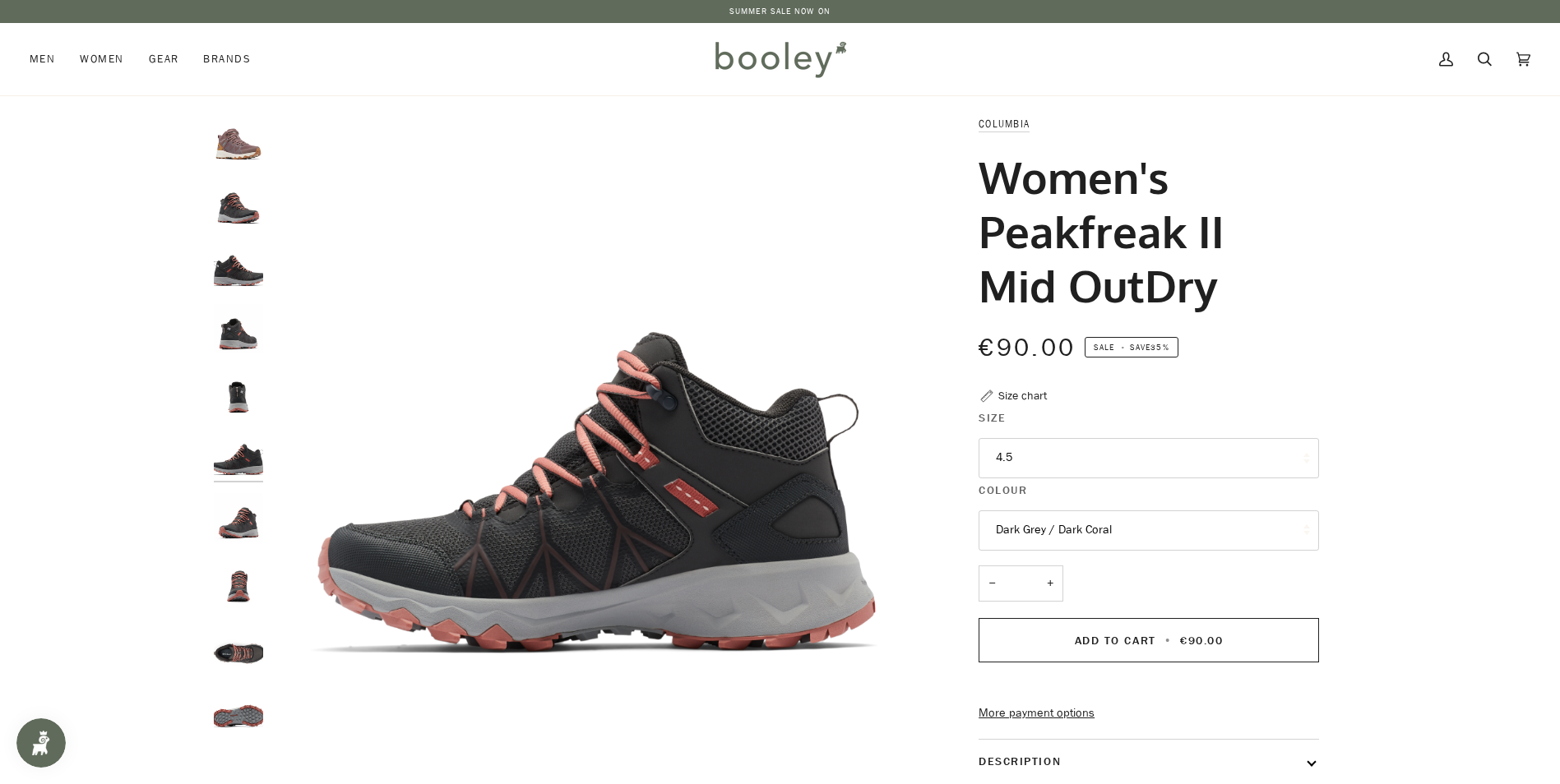
click at [230, 273] on img "Columbia Women's Peakfreak II Mid Outdry Dark Grey / Dark Coral - Booley Galway" at bounding box center [238, 265] width 49 height 49
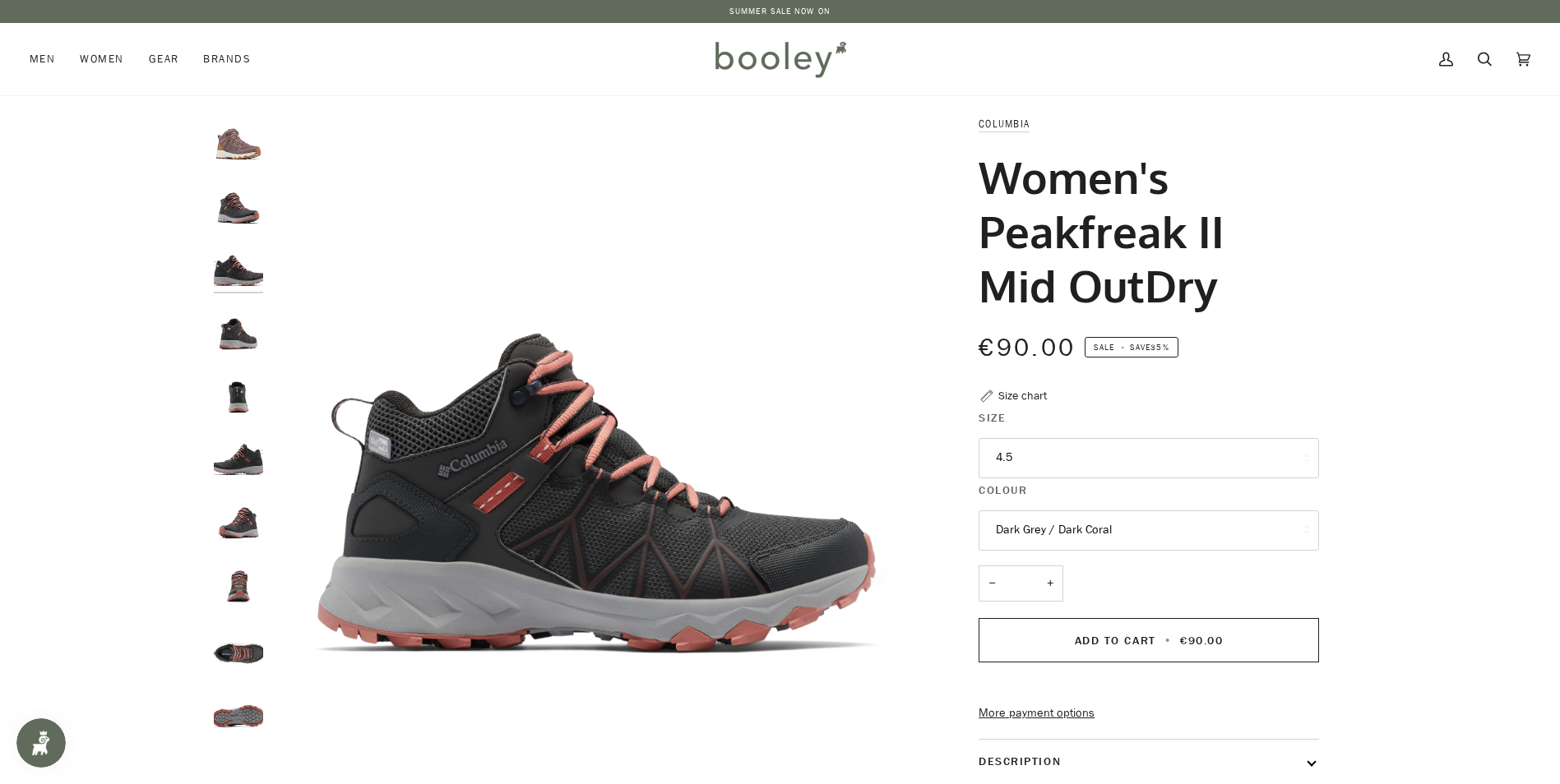
click at [226, 328] on img "Columbia Women's Peakfreak II Mid Outdry Dark Grey / Dark Coral - Booley Galway" at bounding box center [238, 328] width 49 height 49
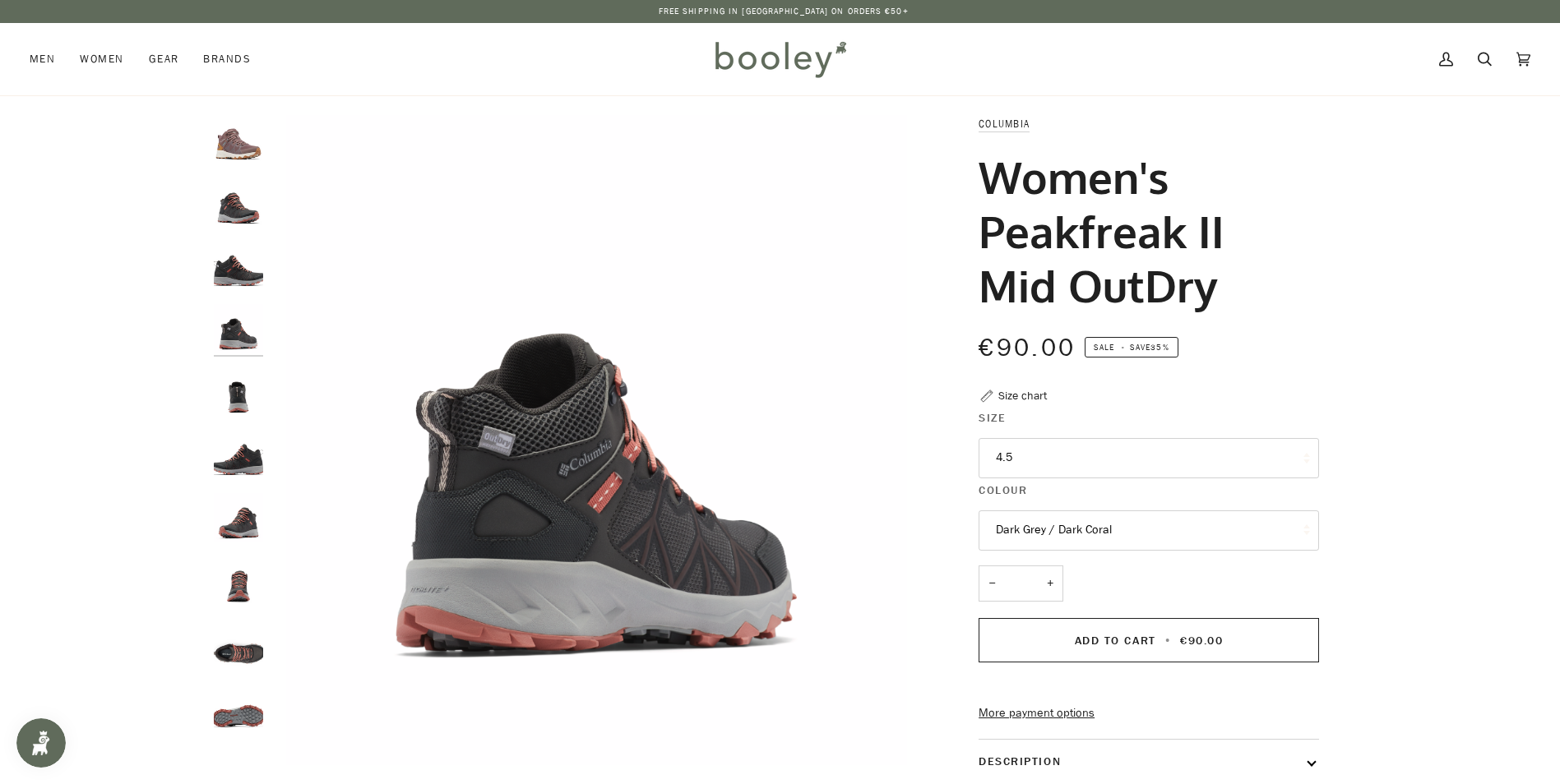
click at [227, 527] on img "Columbia Women's Peakfreak II Mid Outdry Dark Grey / Dark Coral - Booley Galway" at bounding box center [238, 517] width 49 height 49
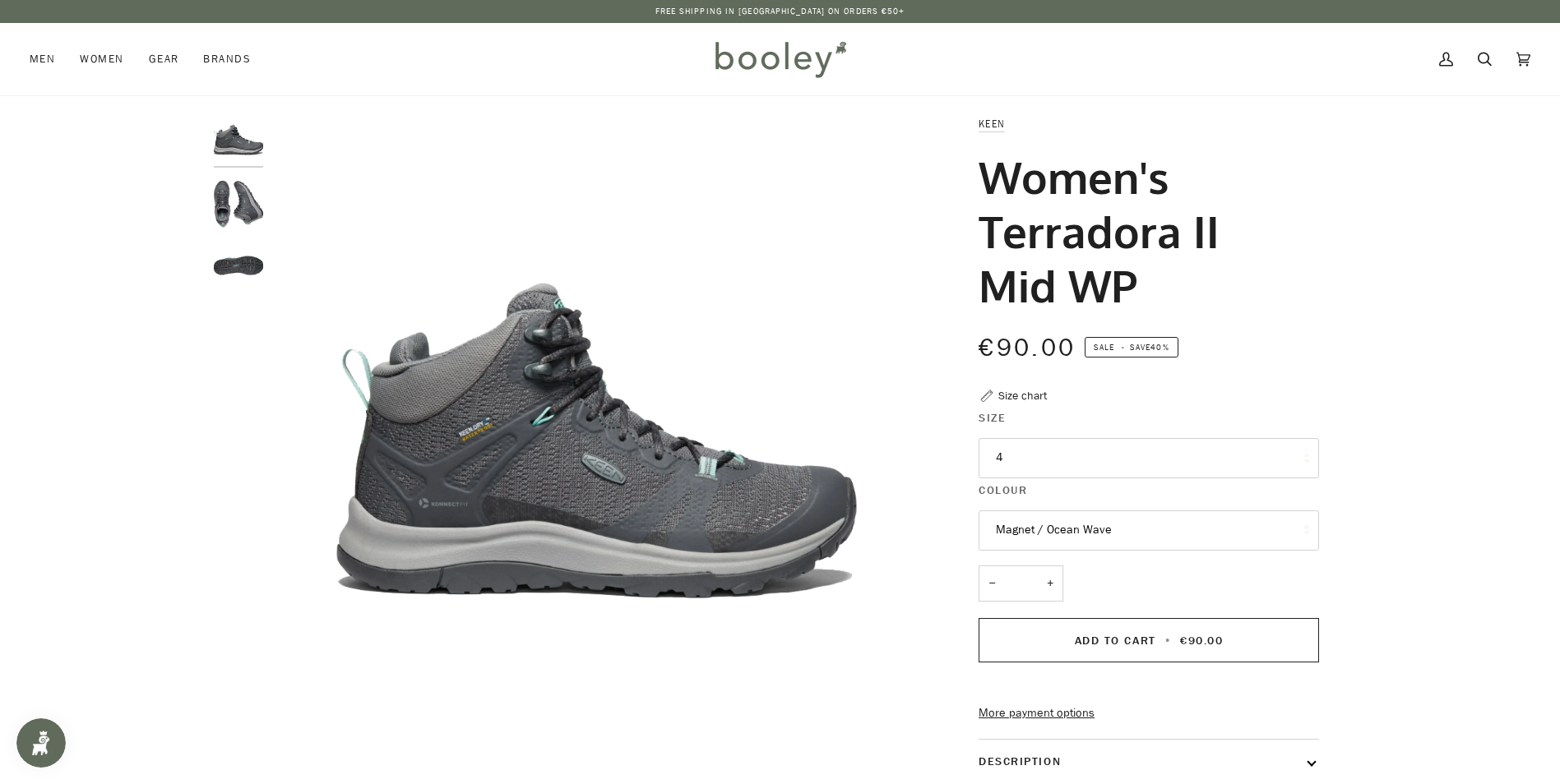
click at [225, 202] on img "Keen Women's Terradora II Mid WP Magnet / Ocean Wave - Booley Galway" at bounding box center [238, 202] width 49 height 49
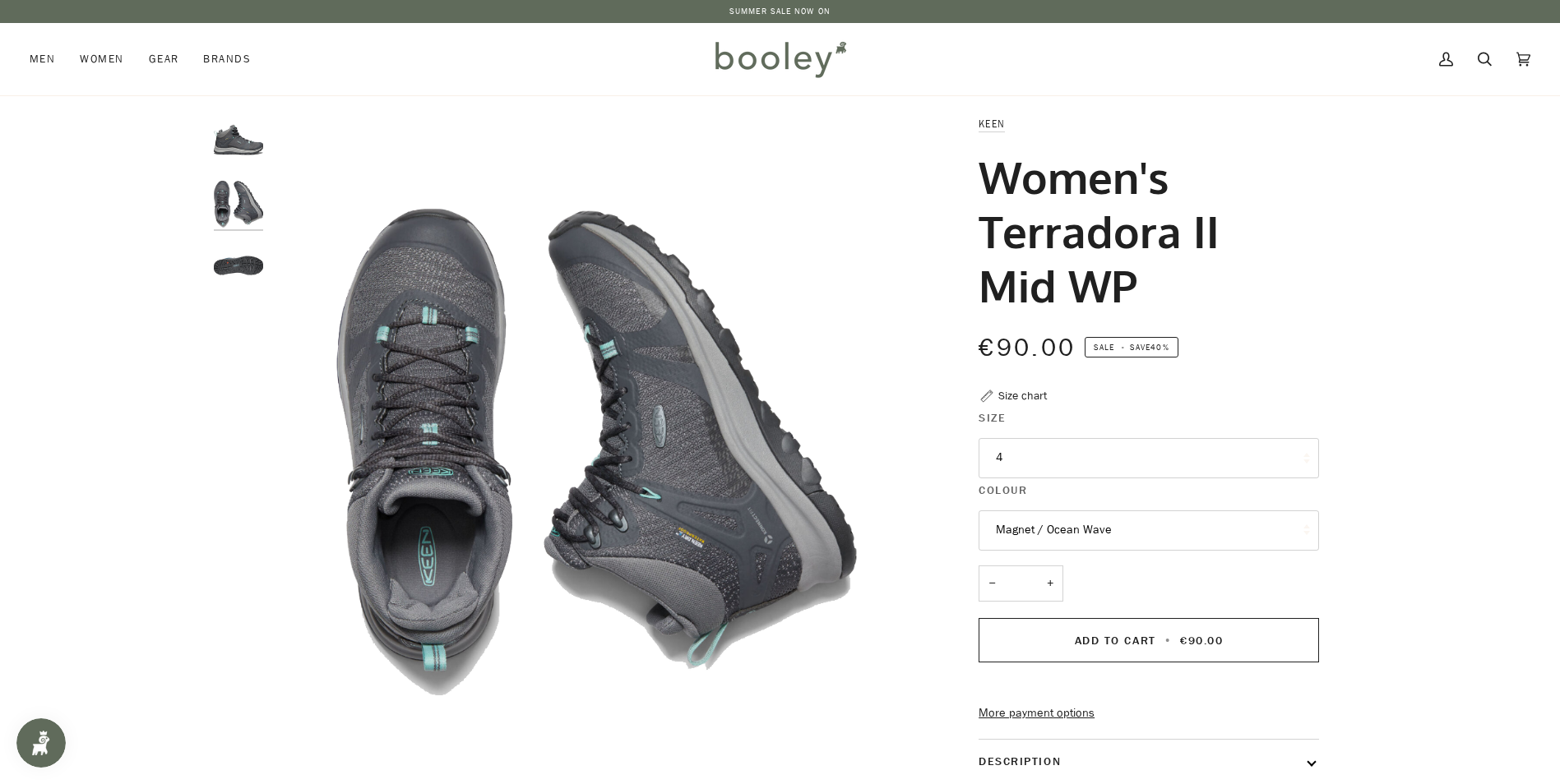
click at [227, 268] on img "Keen Women's Terradora II Mid WP Magnet / Ocean Wave - Booley Galway" at bounding box center [238, 265] width 49 height 49
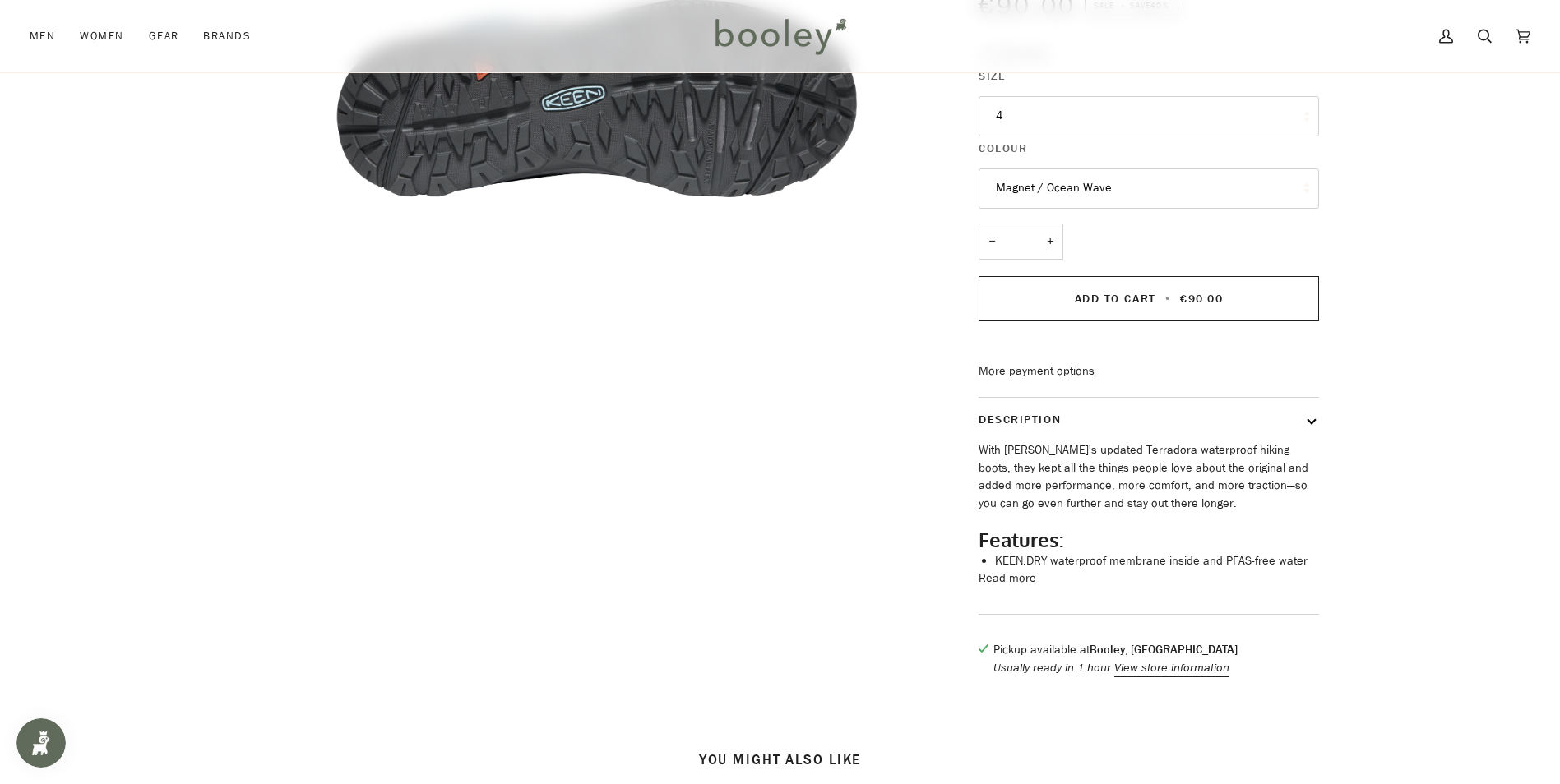
scroll to position [76, 0]
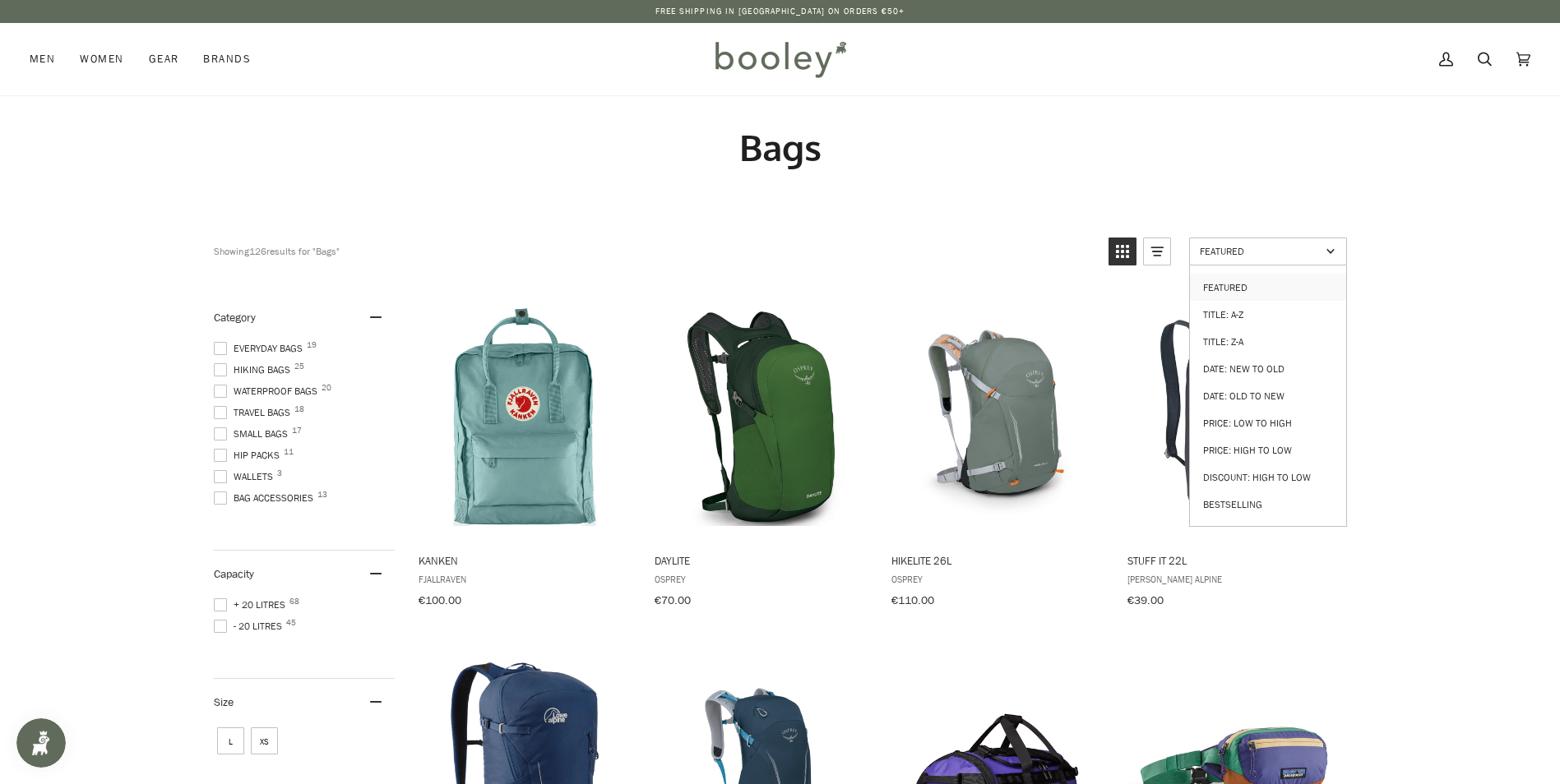
click at [1253, 258] on link "Featured" at bounding box center [1267, 251] width 158 height 28
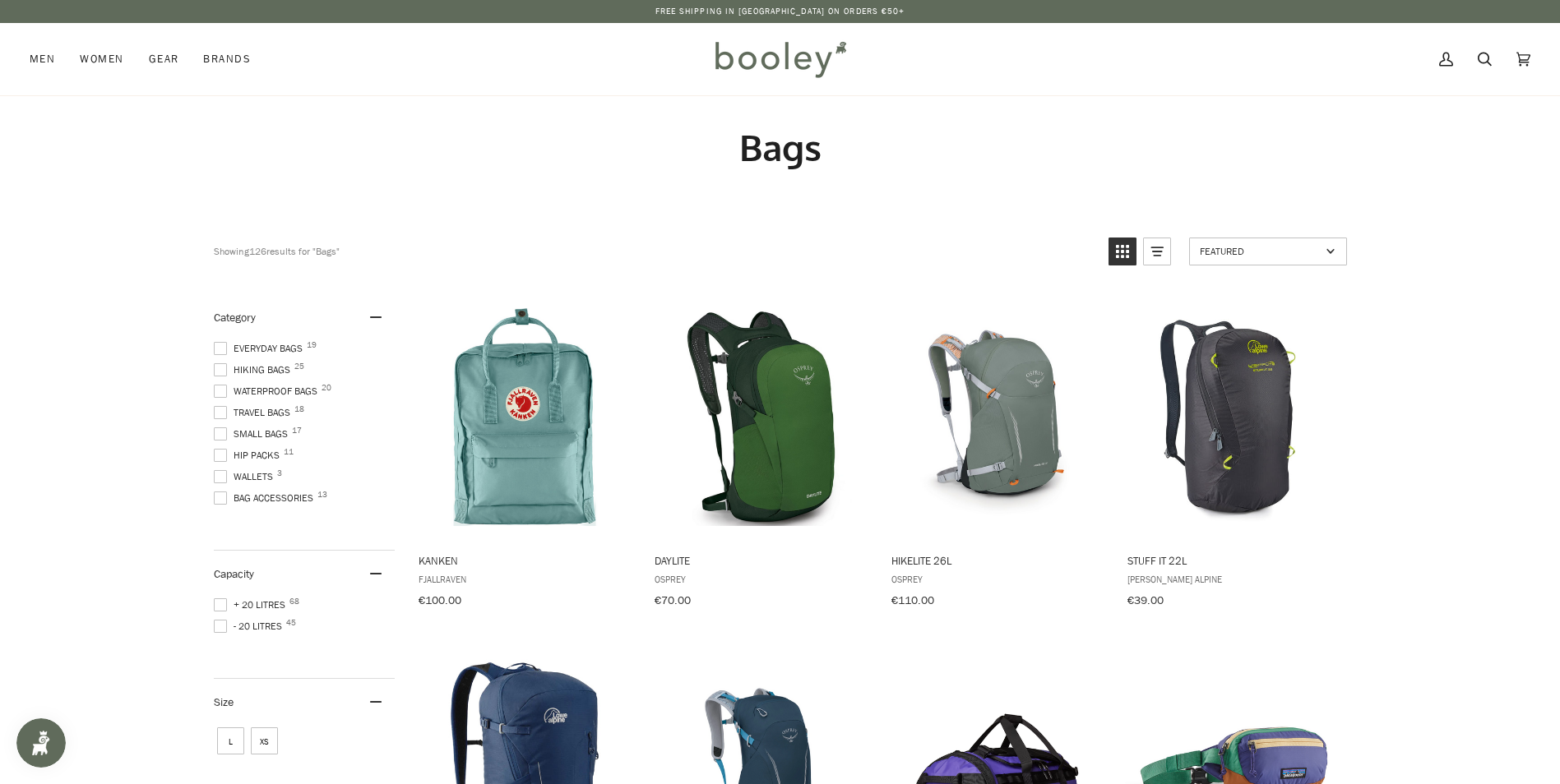
click at [1253, 258] on link "Featured" at bounding box center [1267, 251] width 158 height 28
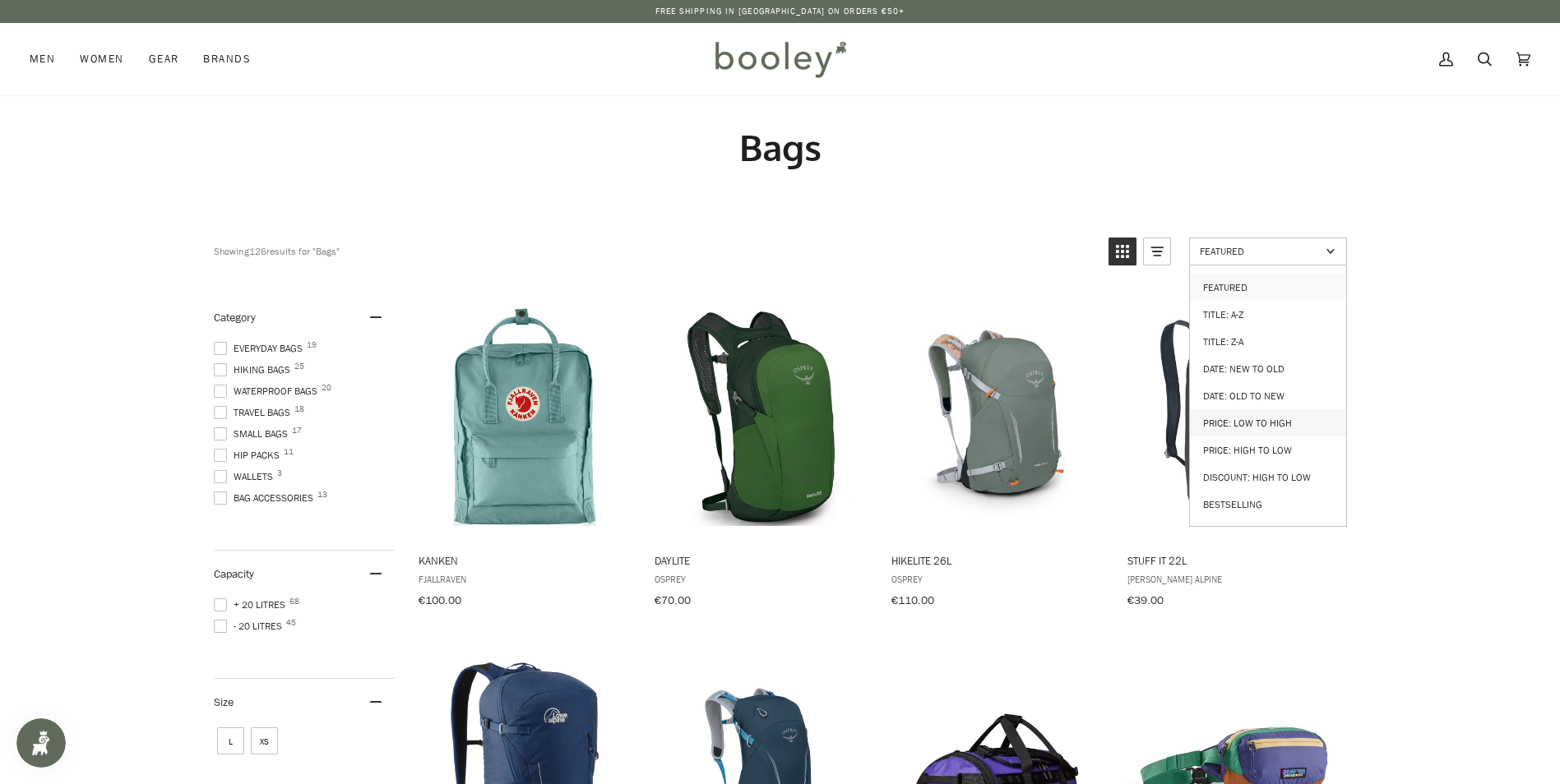
click at [1268, 420] on link "Price: Low to High" at bounding box center [1267, 423] width 156 height 27
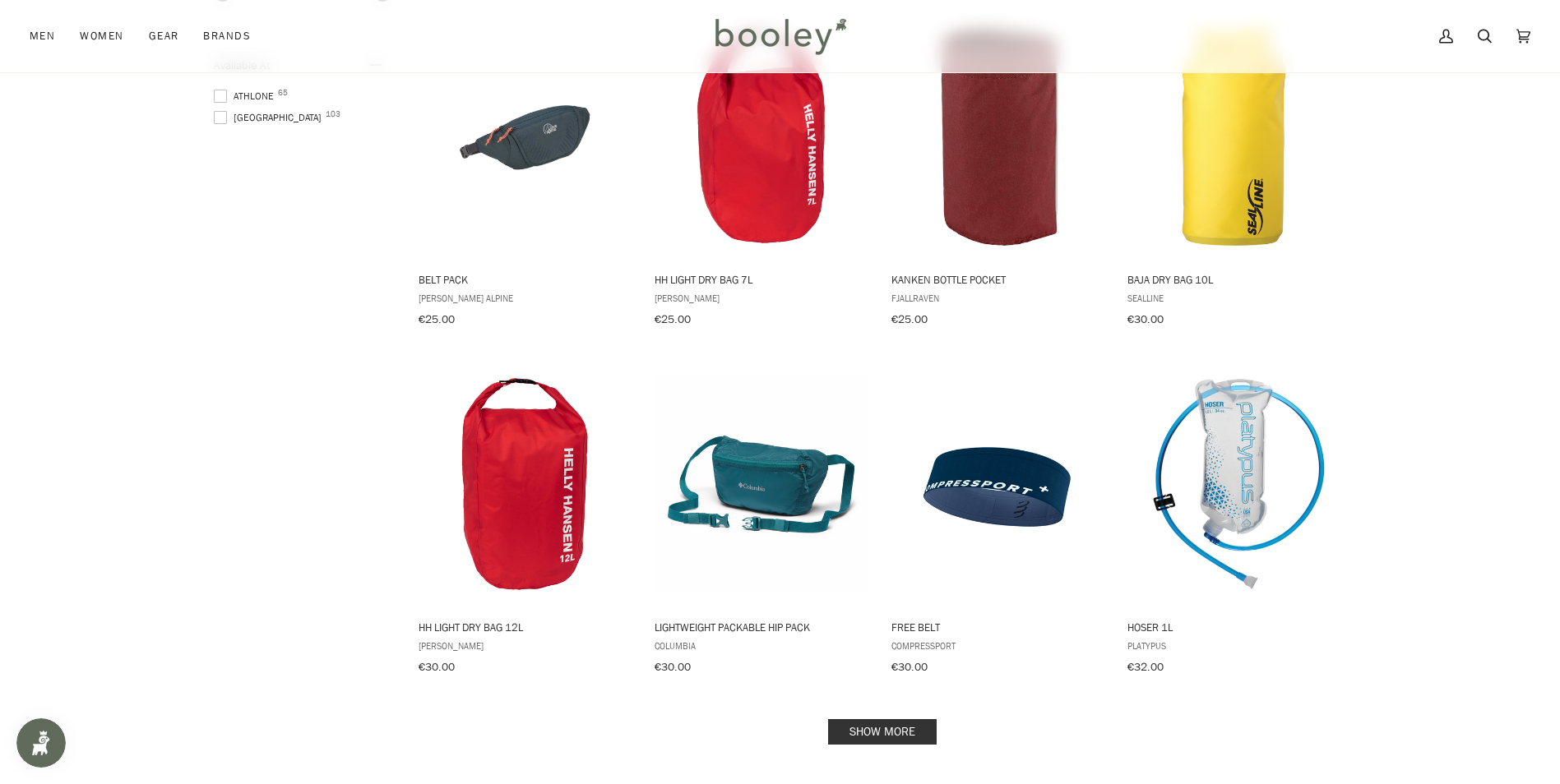
scroll to position [1316, 0]
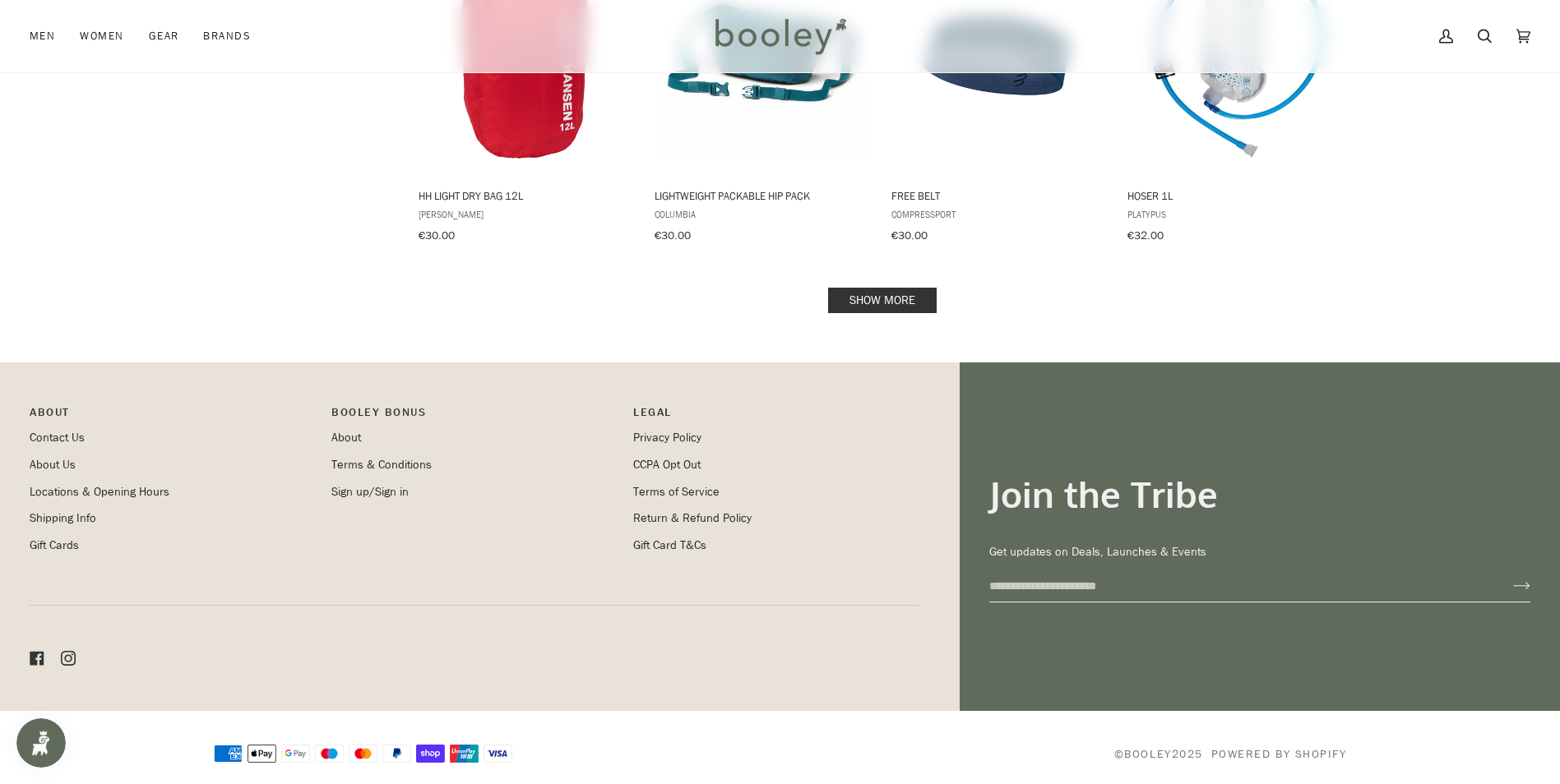
click at [893, 288] on link "Show more" at bounding box center [882, 300] width 109 height 25
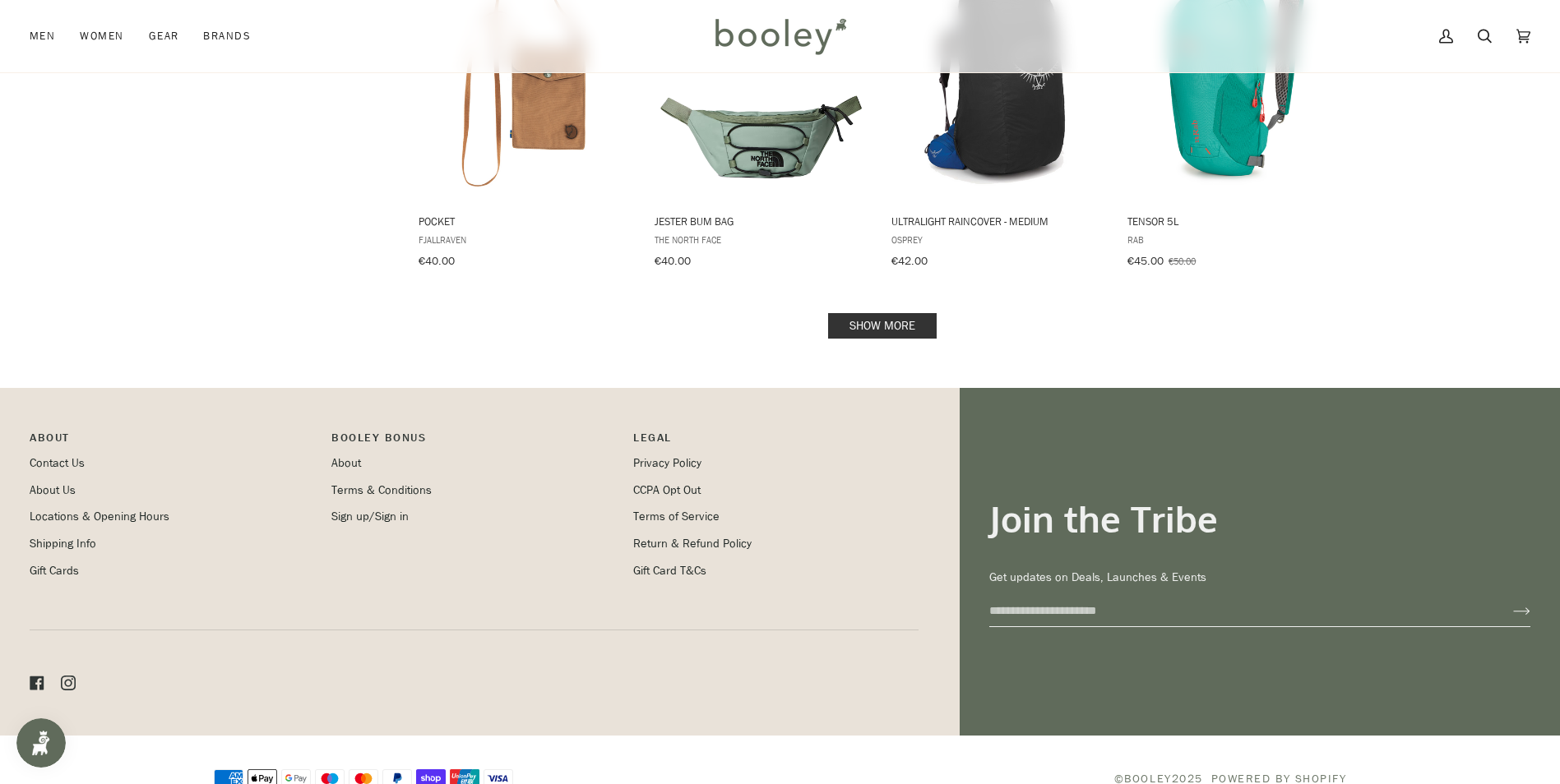
scroll to position [3479, 0]
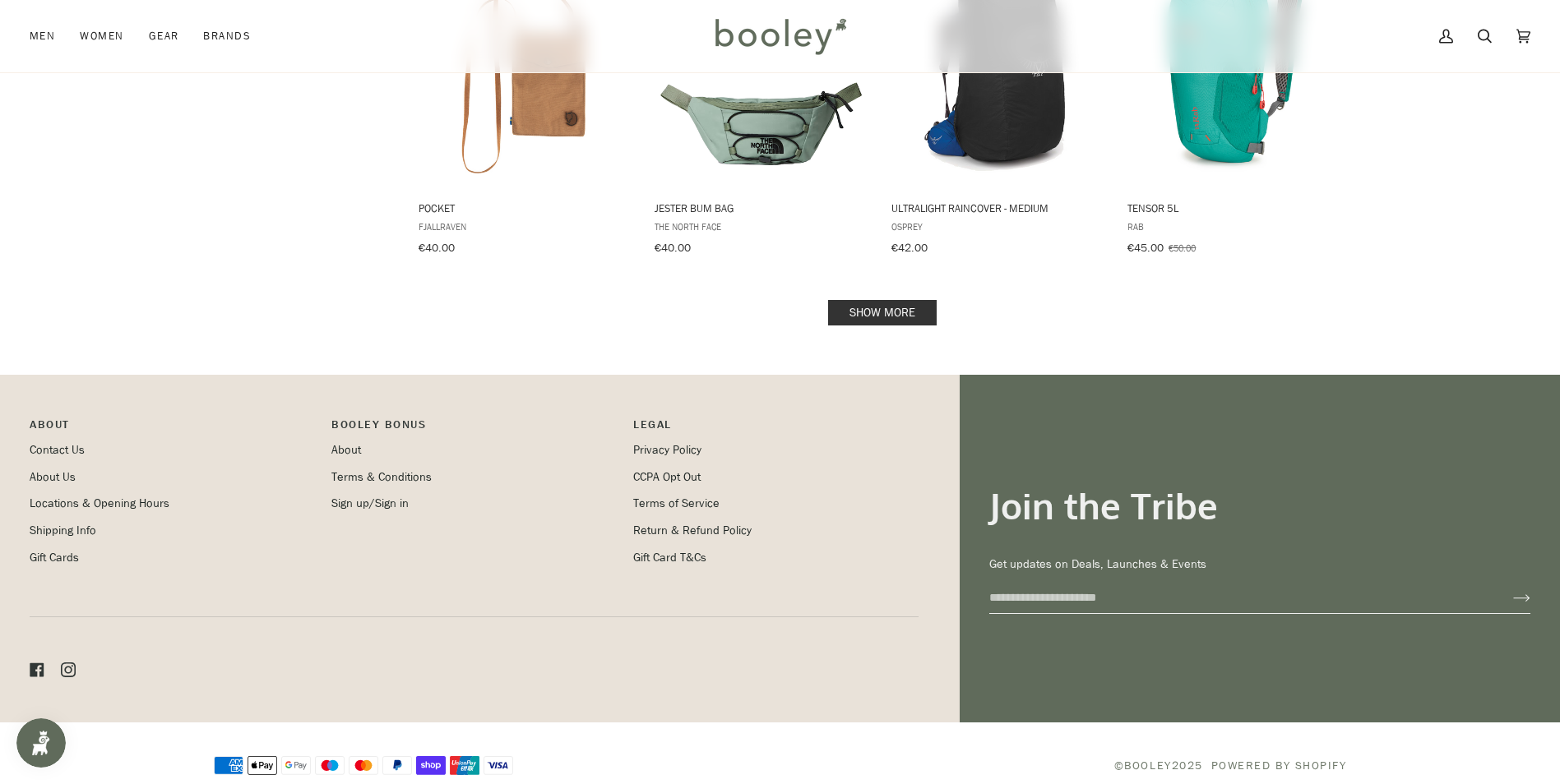
click at [903, 300] on link "Show more" at bounding box center [882, 313] width 109 height 25
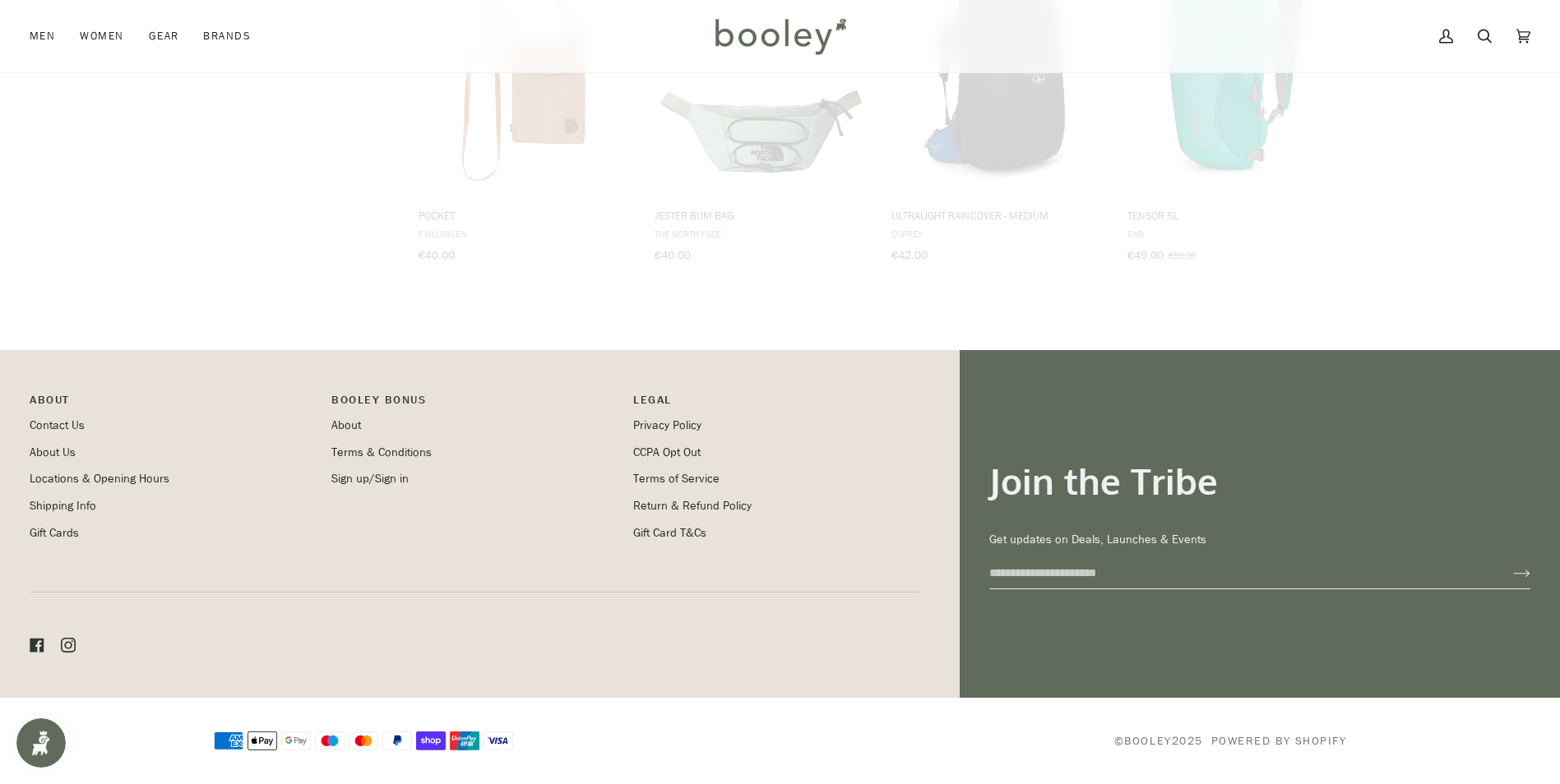
scroll to position [3447, 0]
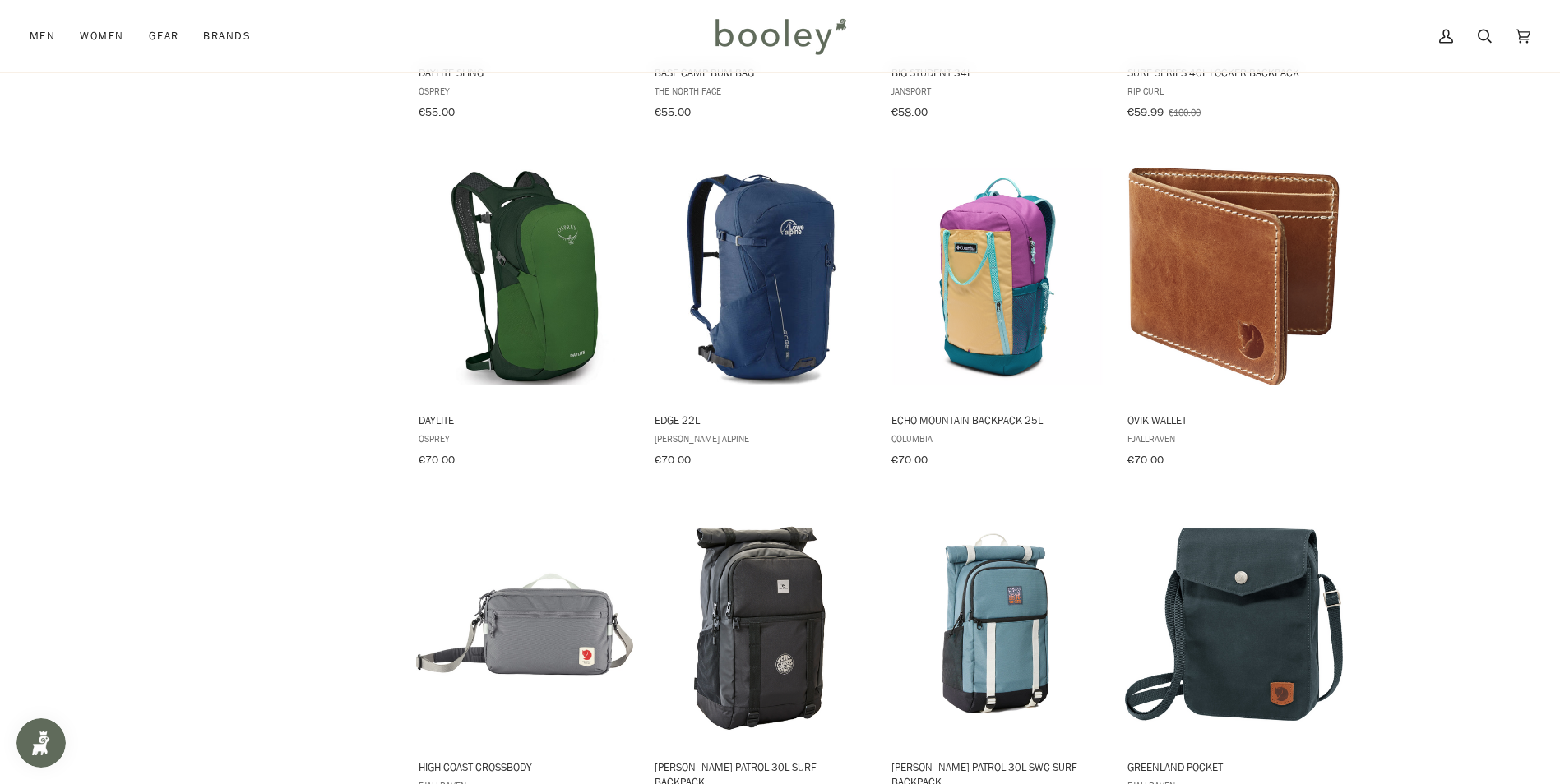
scroll to position [4763, 0]
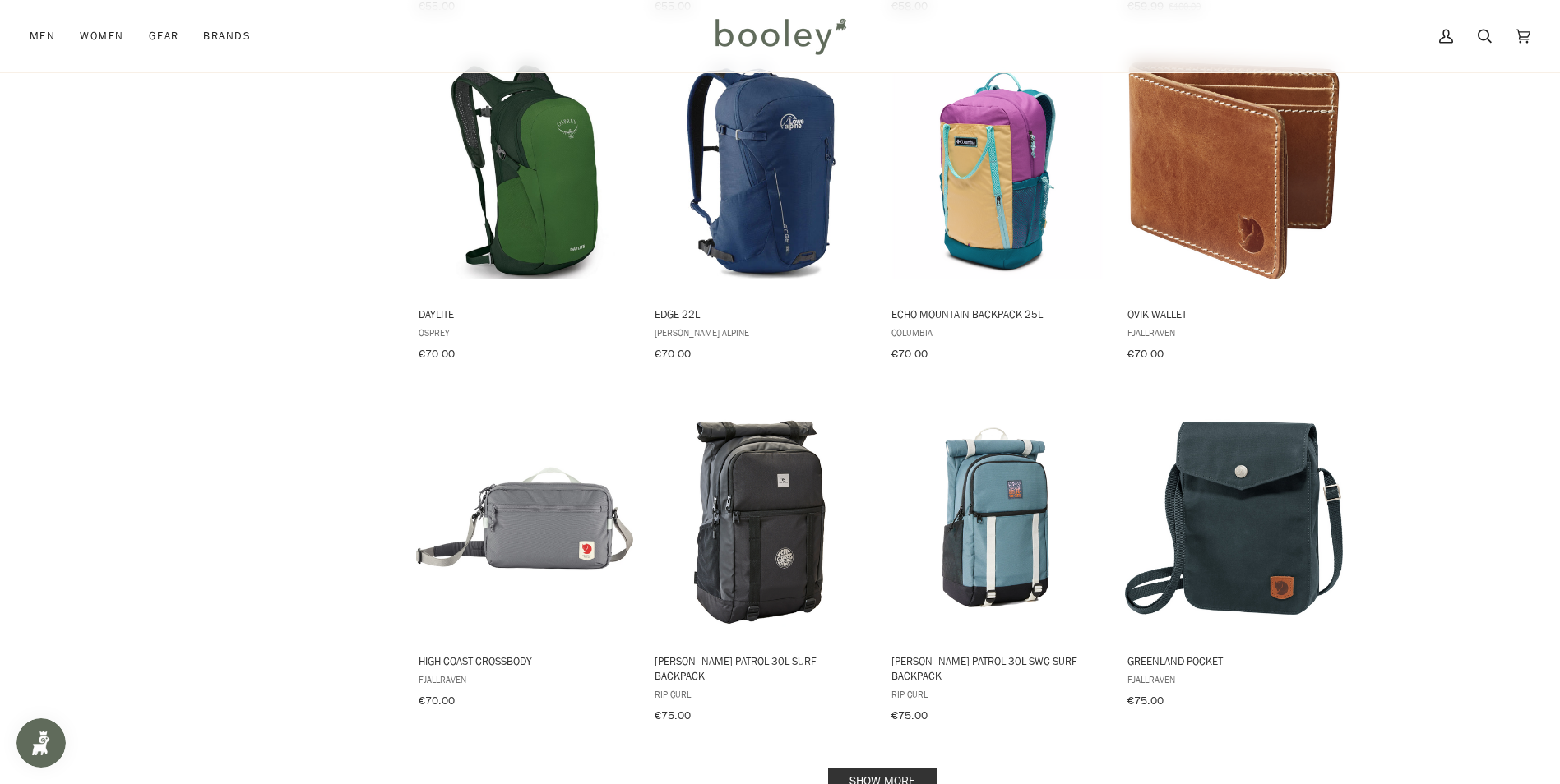
click at [910, 769] on link "Show more" at bounding box center [882, 781] width 109 height 25
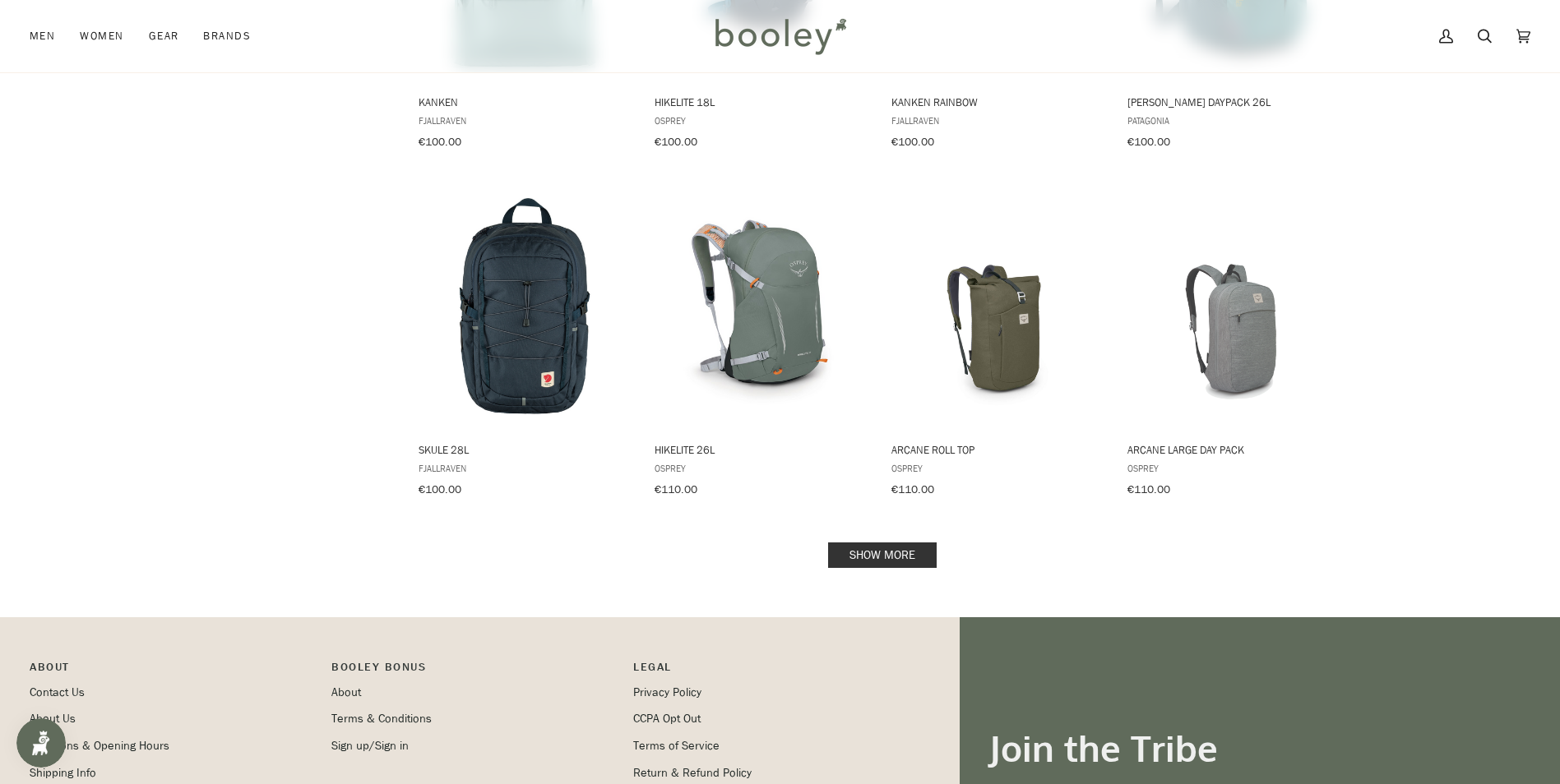
scroll to position [6735, 0]
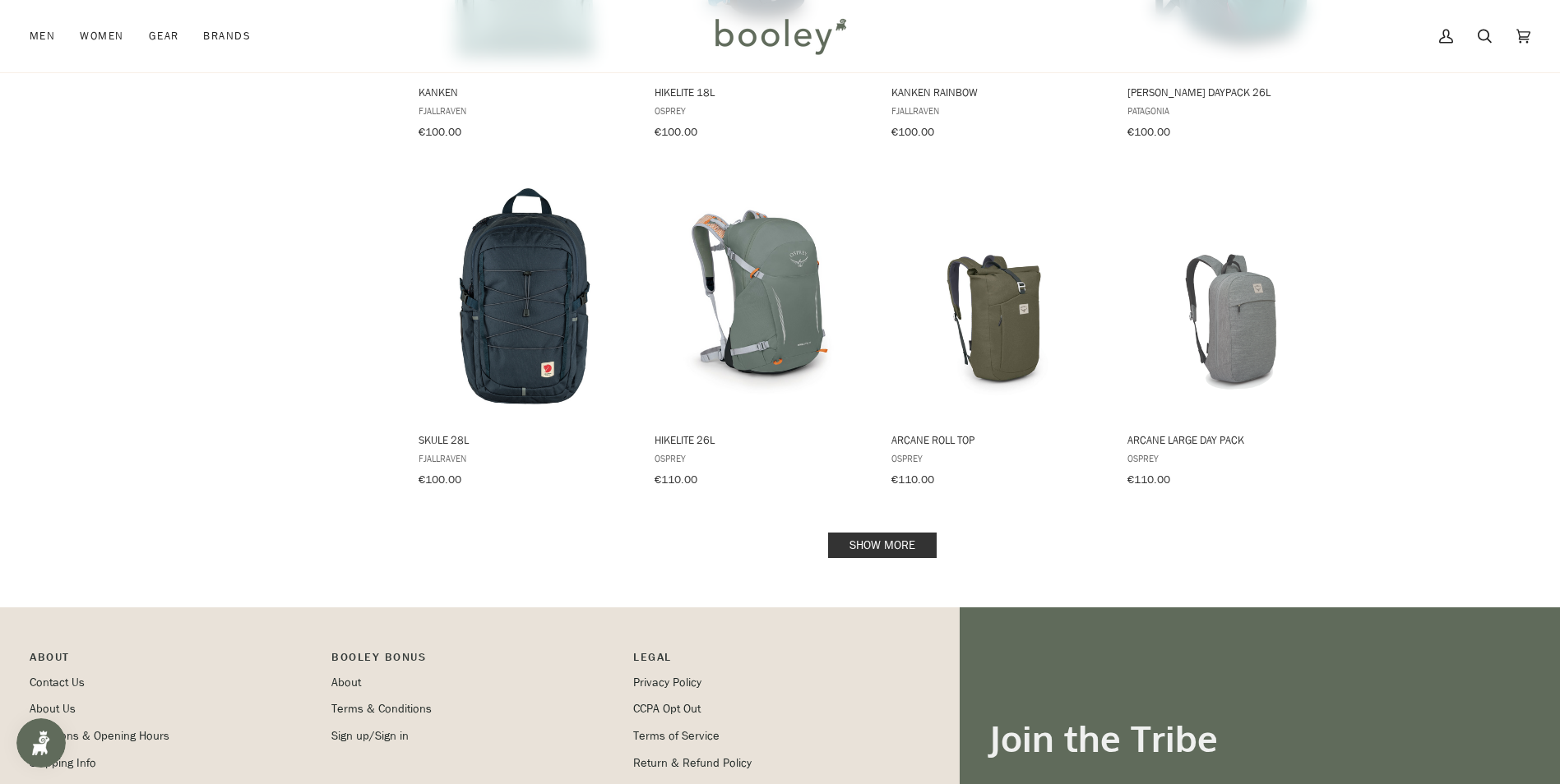
click at [909, 532] on link "Show more" at bounding box center [882, 545] width 109 height 25
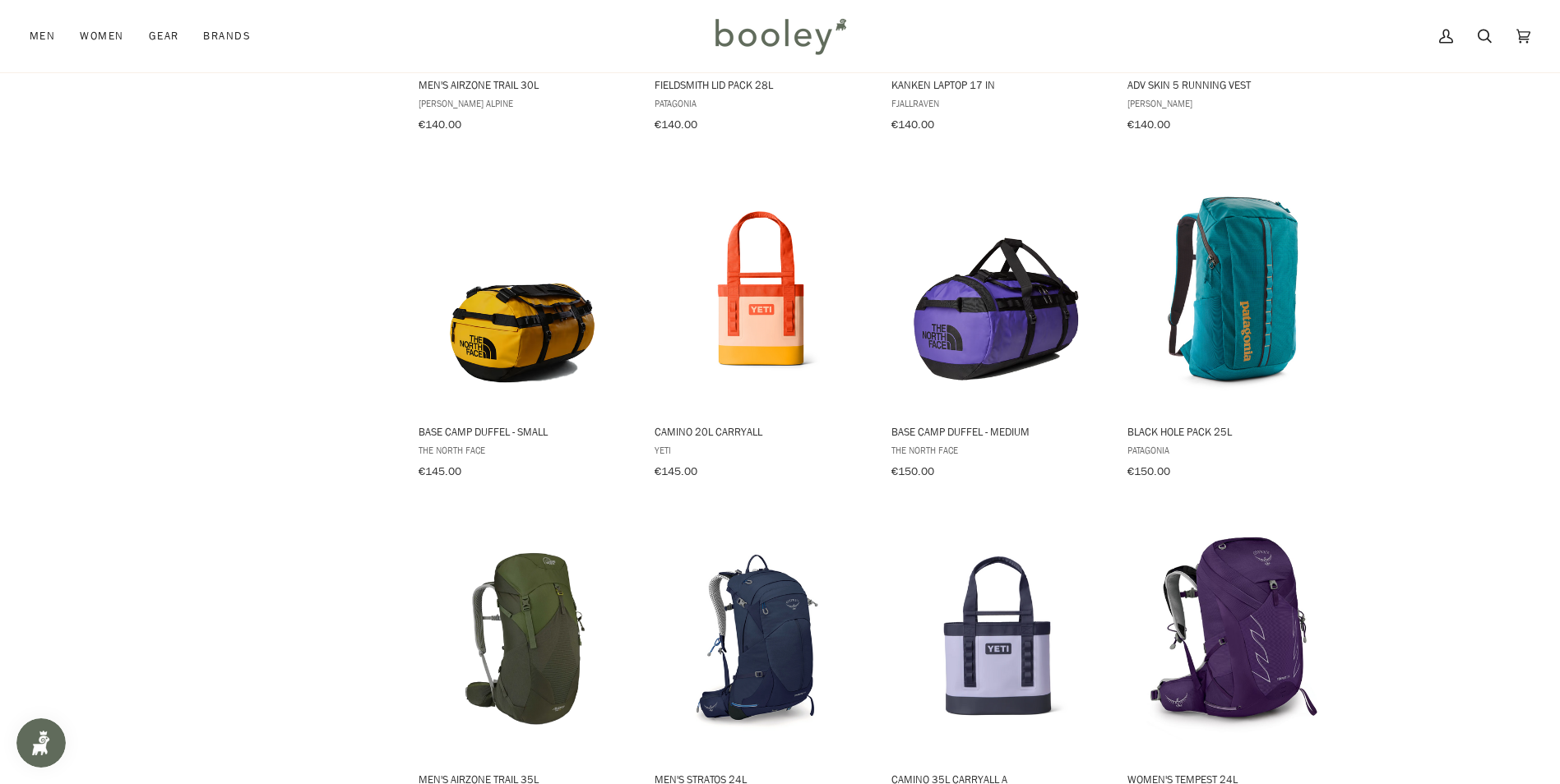
scroll to position [8652, 0]
